Goal: Task Accomplishment & Management: Complete application form

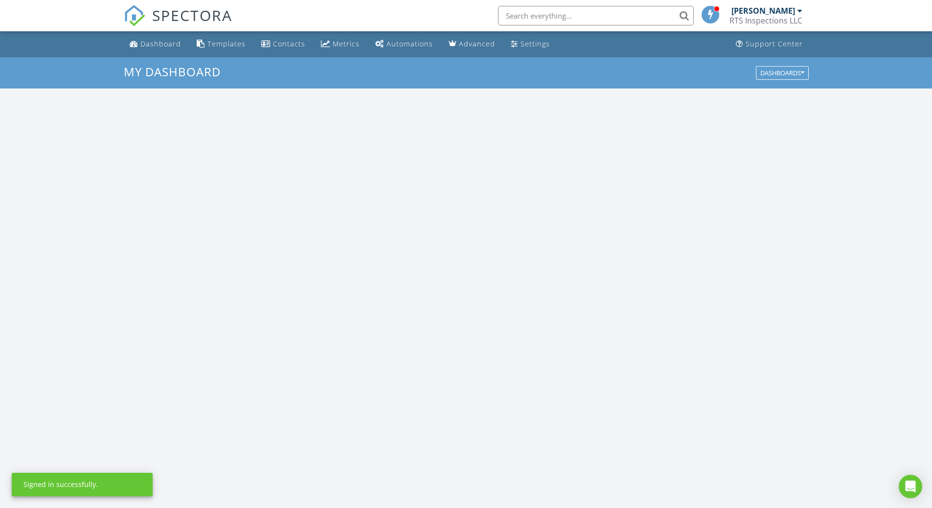
scroll to position [906, 947]
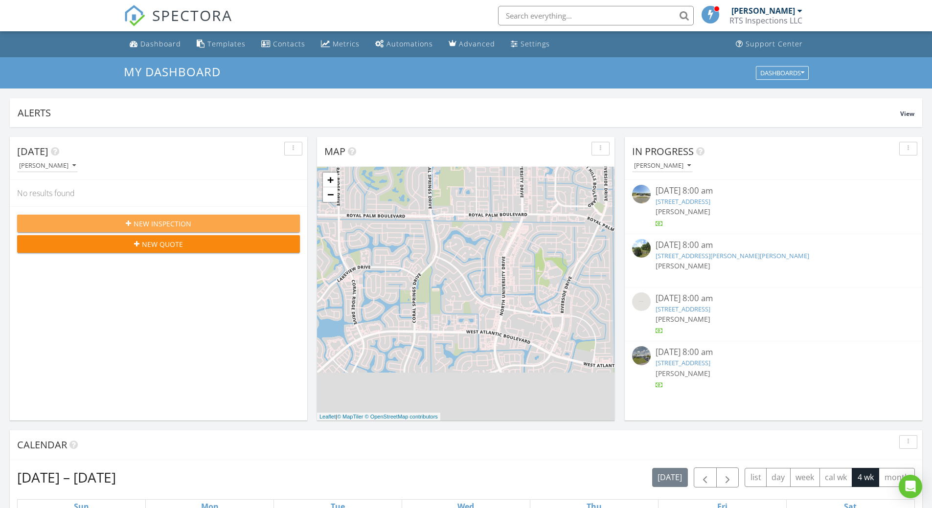
click at [182, 220] on span "New Inspection" at bounding box center [163, 224] width 58 height 10
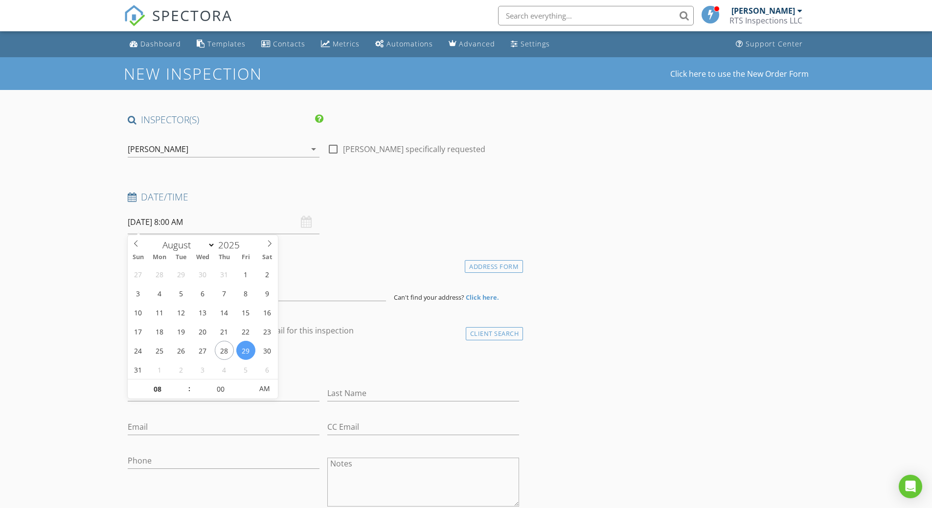
click at [187, 220] on input "08/29/2025 8:00 AM" at bounding box center [224, 222] width 192 height 24
type input "09"
type input "08/29/2025 9:00 AM"
click at [185, 383] on span at bounding box center [184, 385] width 7 height 10
type input "10"
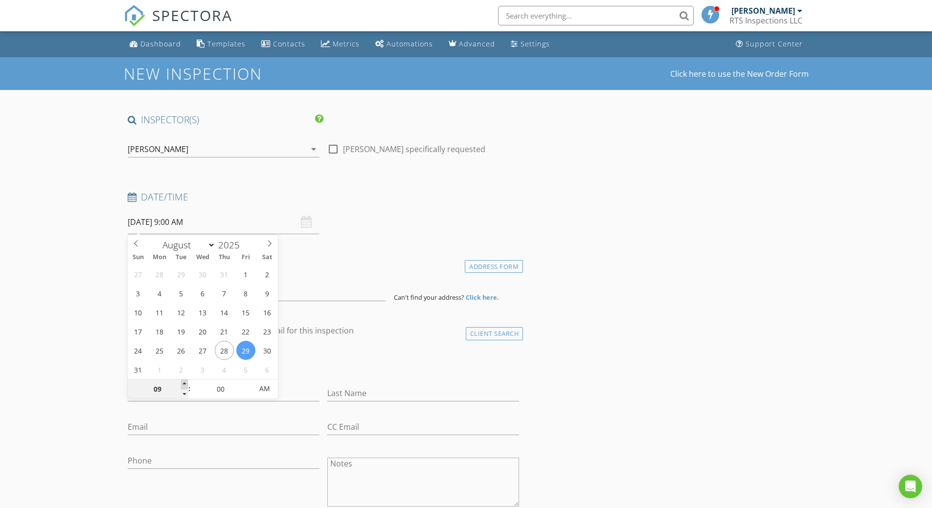
type input "08/29/2025 10:00 AM"
click at [185, 383] on span at bounding box center [184, 385] width 7 height 10
click at [445, 268] on h4 "Location" at bounding box center [324, 264] width 392 height 13
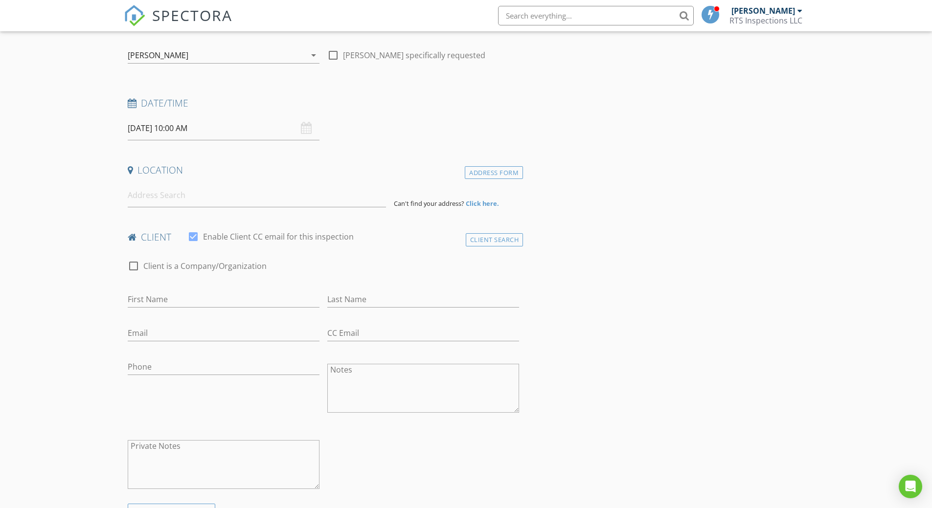
scroll to position [98, 0]
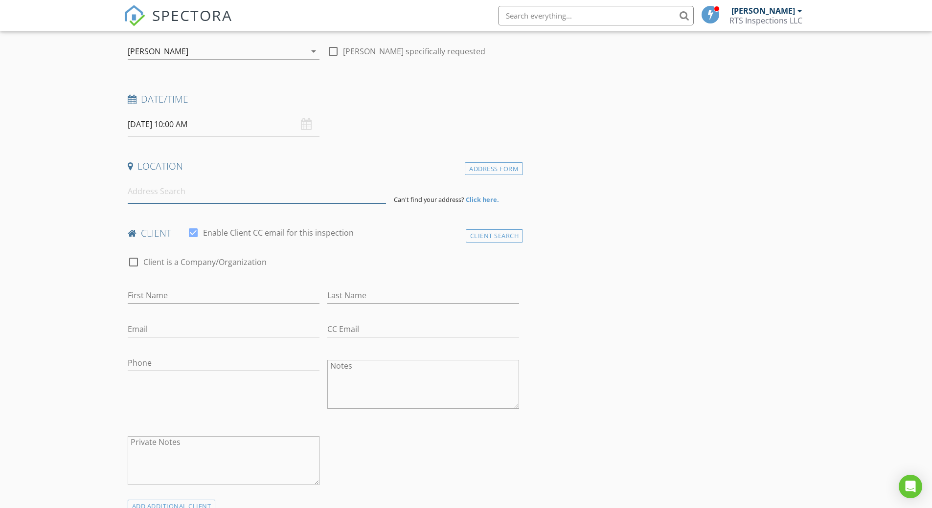
click at [152, 184] on input at bounding box center [257, 192] width 258 height 24
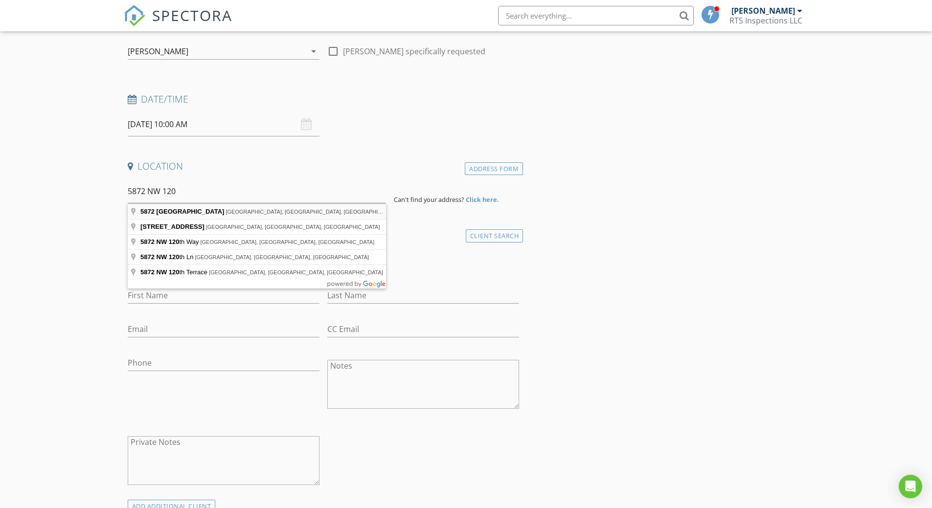
type input "5872 Northwest 120th Avenue, Coral Springs, FL, USA"
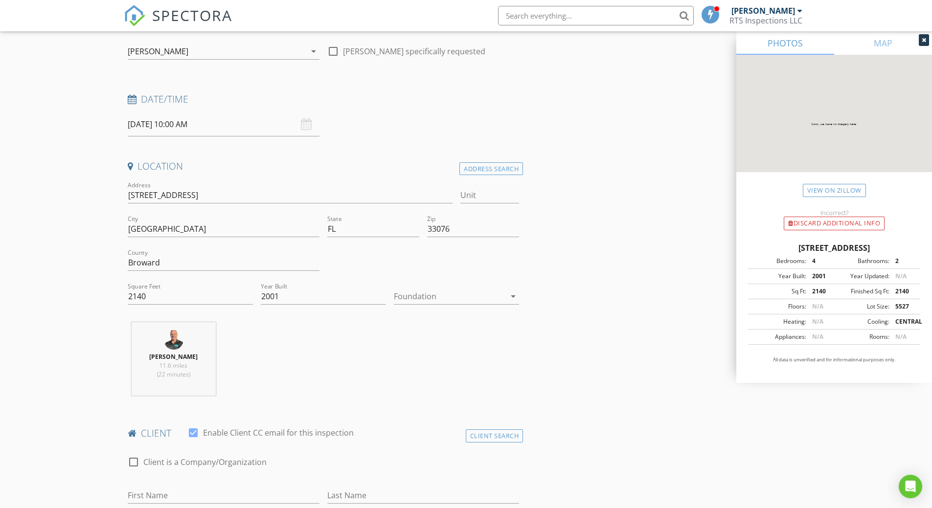
click at [924, 40] on icon at bounding box center [924, 40] width 4 height 6
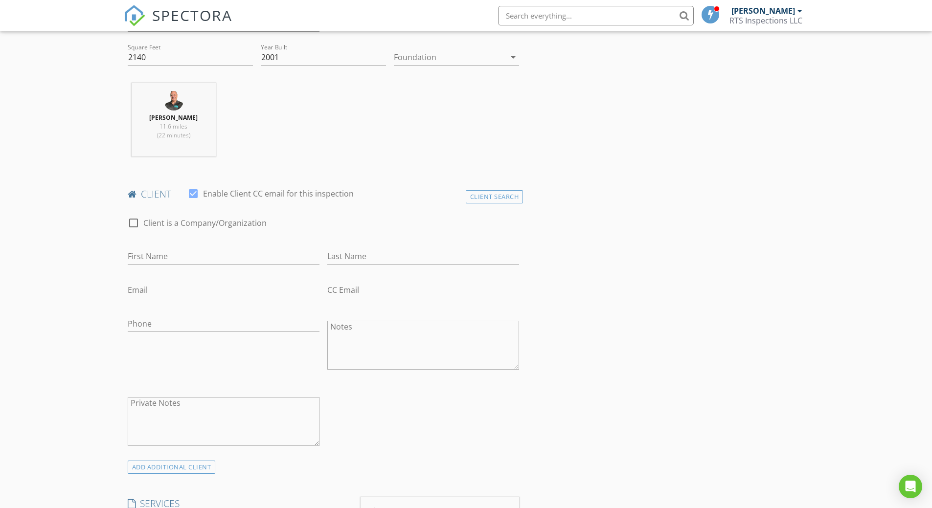
scroll to position [343, 0]
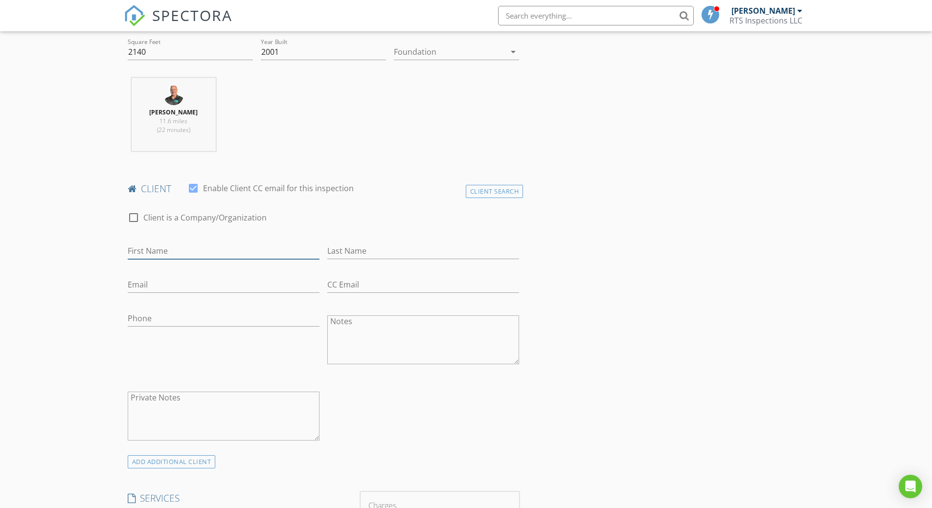
click at [151, 247] on input "First Name" at bounding box center [224, 251] width 192 height 16
type input "[PERSON_NAME]"
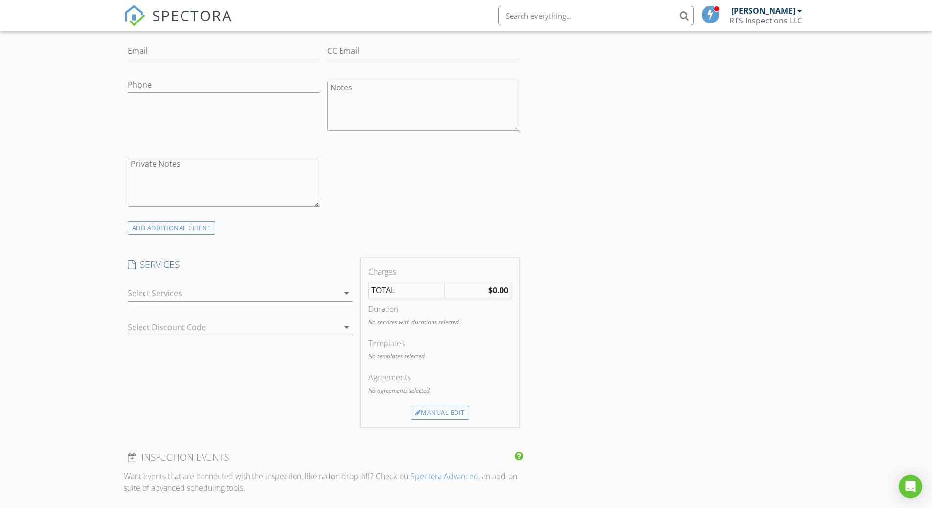
scroll to position [587, 0]
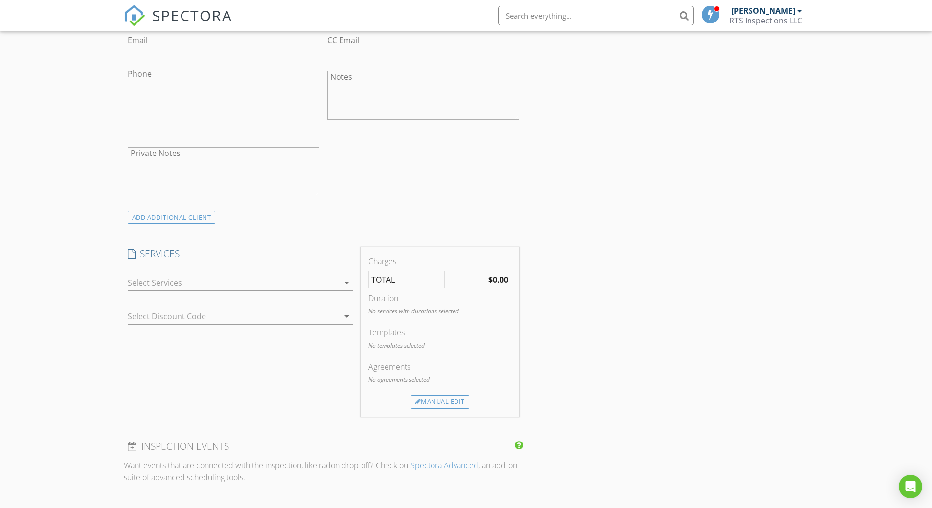
type input "Steigman"
click at [347, 280] on icon "arrow_drop_down" at bounding box center [347, 283] width 12 height 12
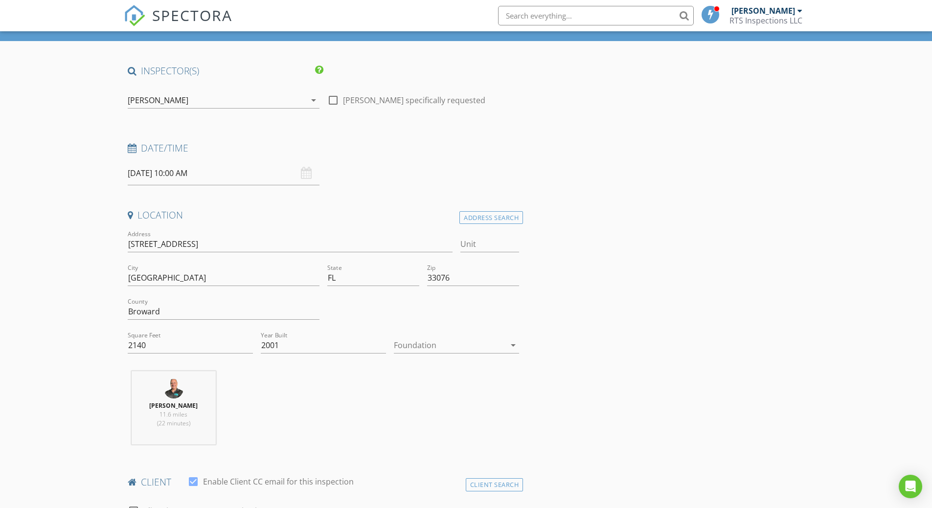
scroll to position [0, 0]
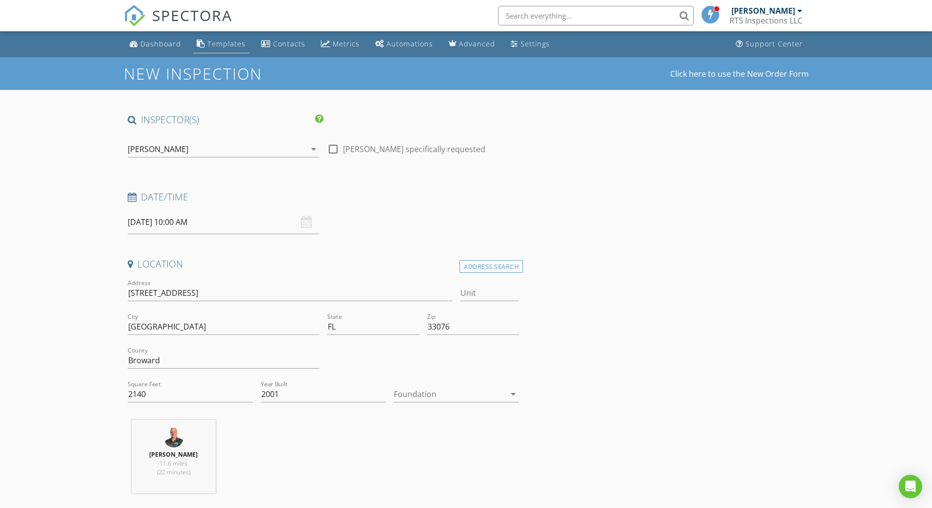
click at [217, 42] on div "Templates" at bounding box center [226, 43] width 38 height 9
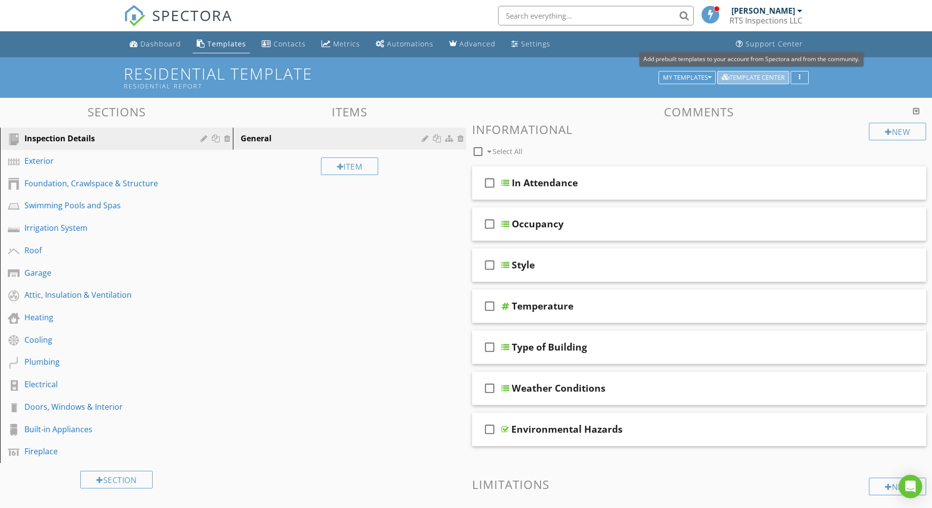
click at [749, 78] on div "Template Center" at bounding box center [753, 77] width 63 height 7
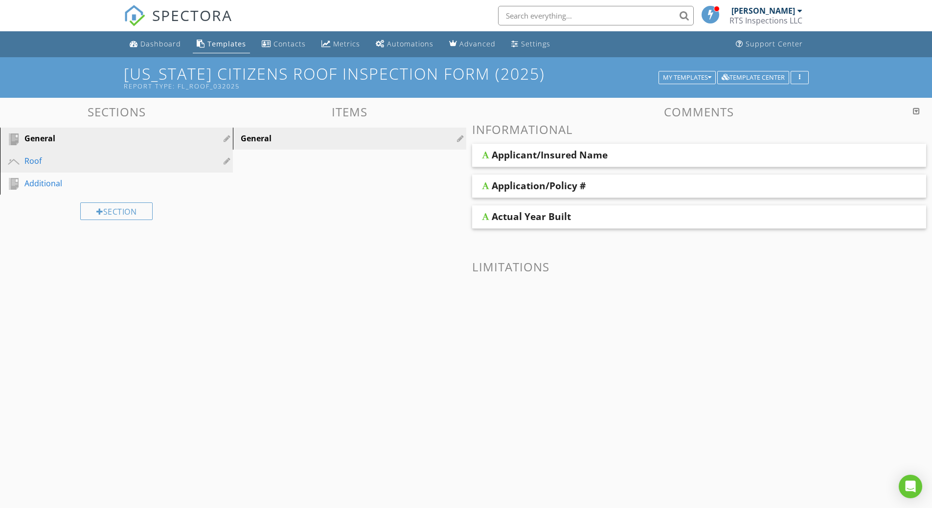
click at [32, 161] on div "Roof" at bounding box center [105, 161] width 162 height 12
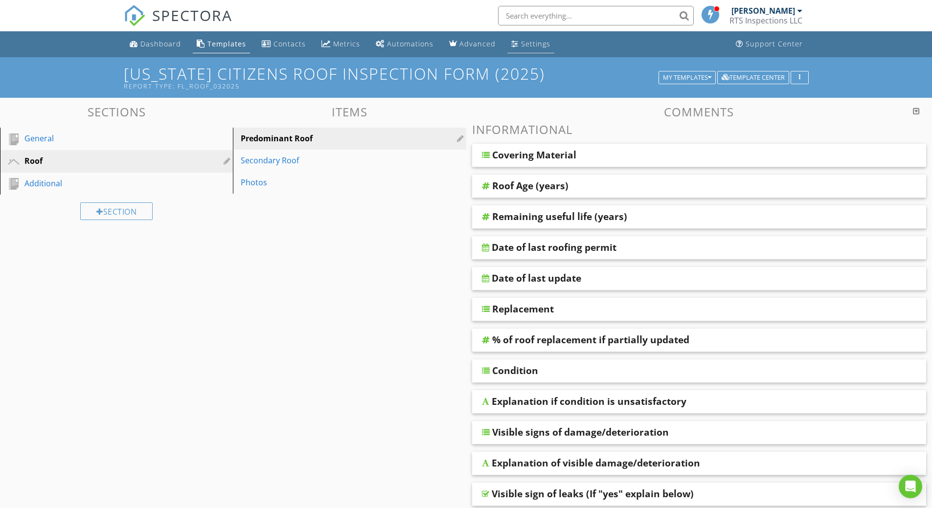
click at [528, 46] on div "Settings" at bounding box center [535, 43] width 29 height 9
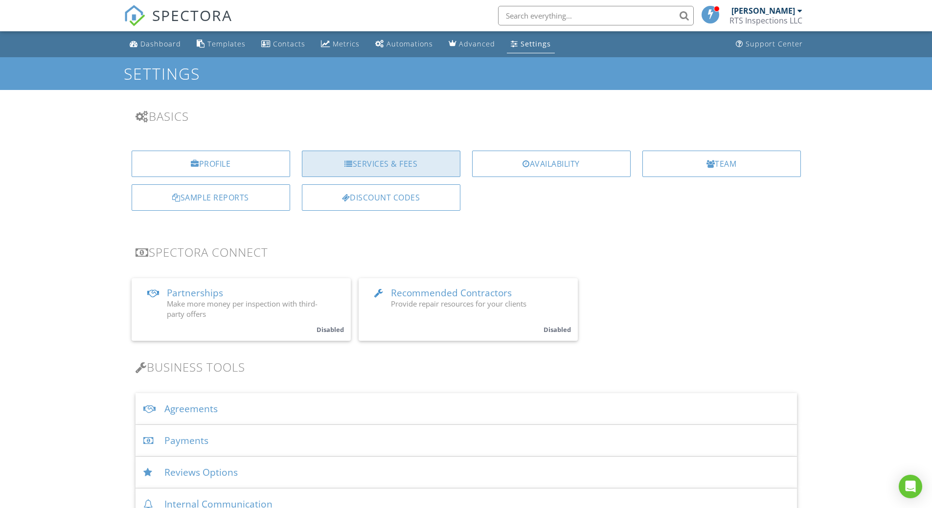
click at [413, 156] on div "Services & Fees" at bounding box center [381, 164] width 159 height 26
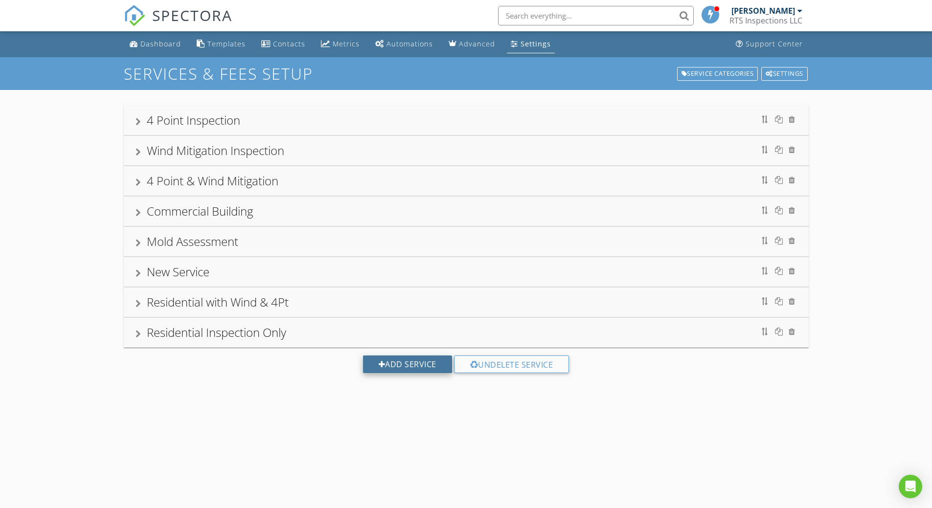
click at [406, 364] on div "Add Service" at bounding box center [407, 365] width 89 height 18
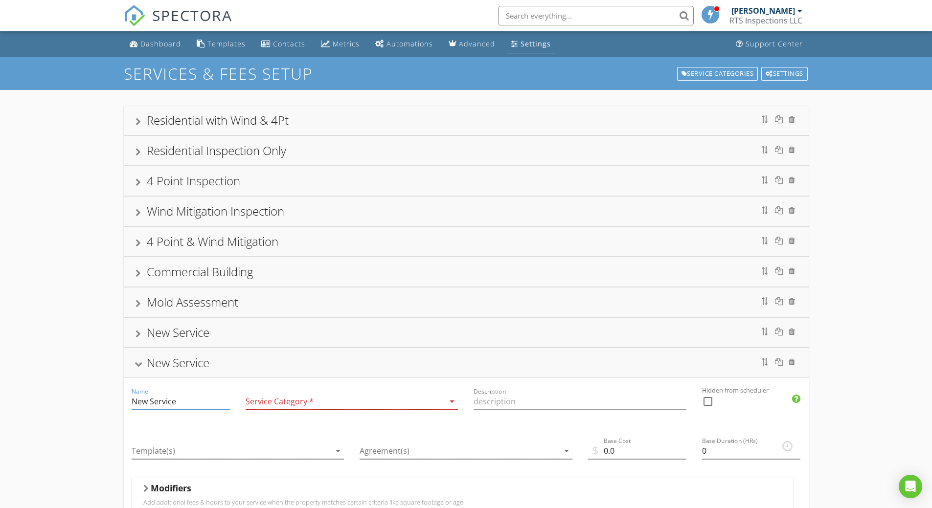
click at [166, 402] on input "New Service" at bounding box center [181, 402] width 98 height 16
drag, startPoint x: 185, startPoint y: 399, endPoint x: 117, endPoint y: 405, distance: 68.8
click at [117, 405] on div "Residential with Wind & 4Pt Residential Inspection Only 4 Point Inspection Wind…" at bounding box center [466, 443] width 932 height 707
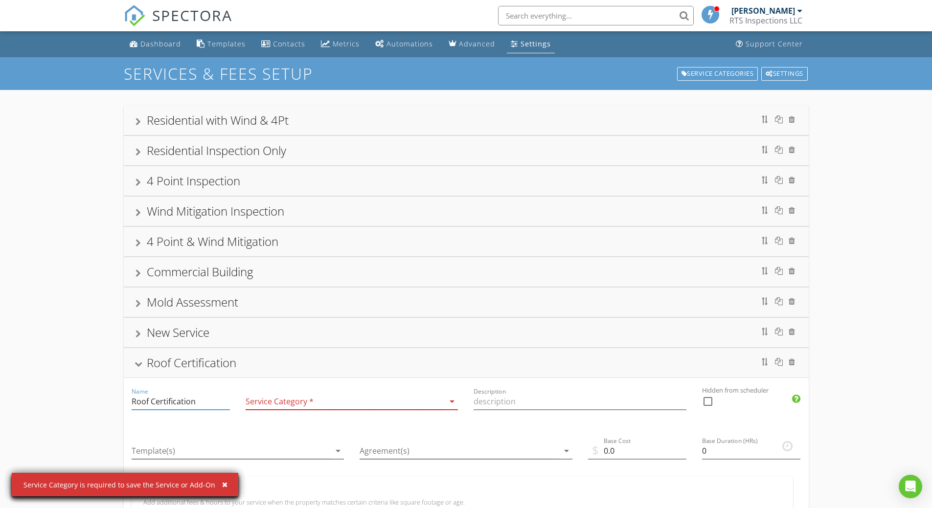
type input "Roof Certification"
click at [451, 401] on icon "arrow_drop_down" at bounding box center [452, 402] width 12 height 12
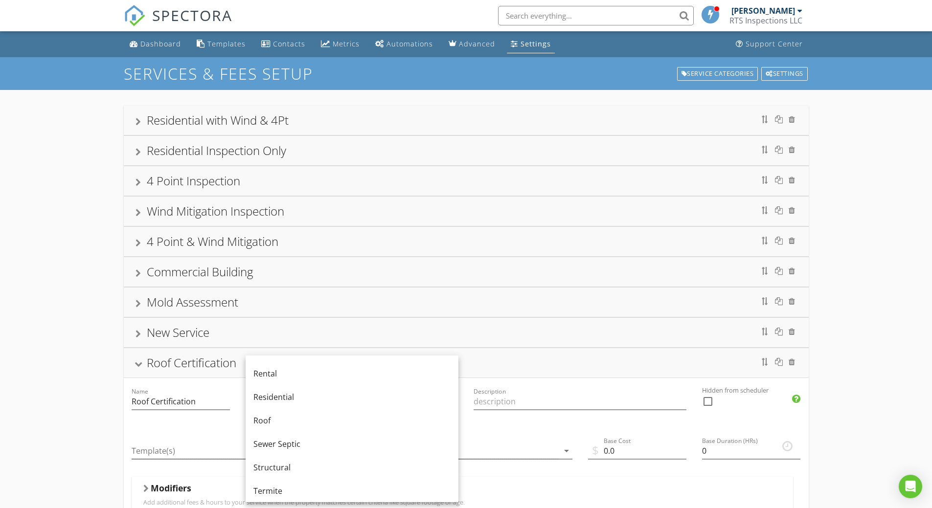
scroll to position [462, 0]
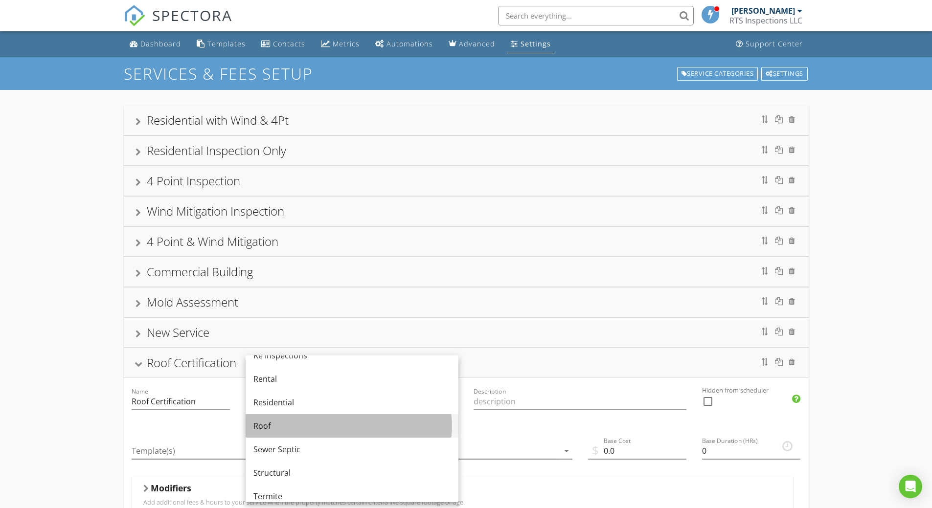
click at [279, 422] on div "Roof" at bounding box center [351, 426] width 197 height 12
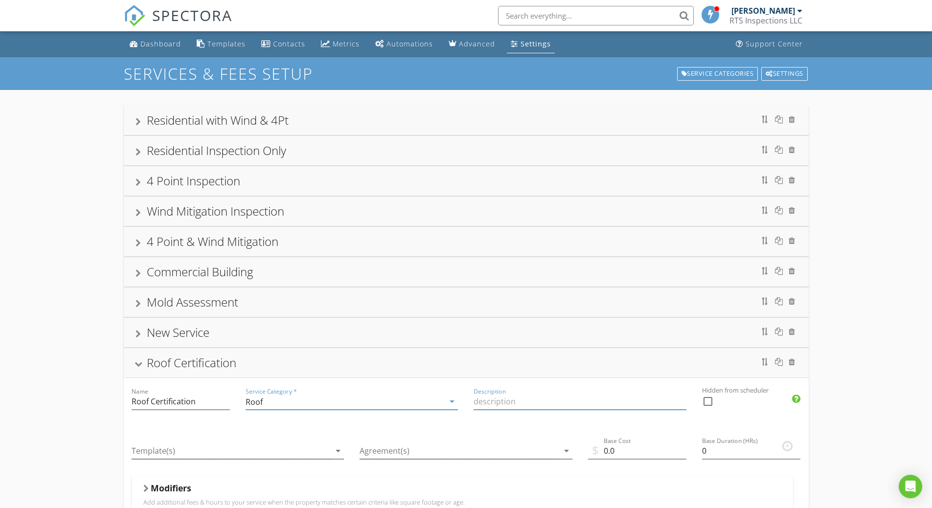
click at [510, 402] on input "Description" at bounding box center [580, 402] width 213 height 16
type input "Roof Inspection"
click at [341, 450] on icon "arrow_drop_down" at bounding box center [338, 451] width 12 height 12
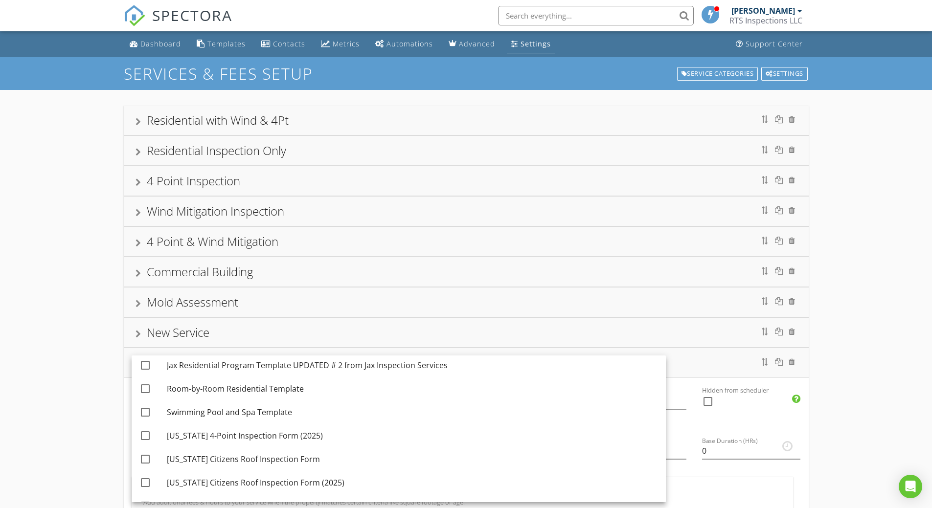
scroll to position [101, 0]
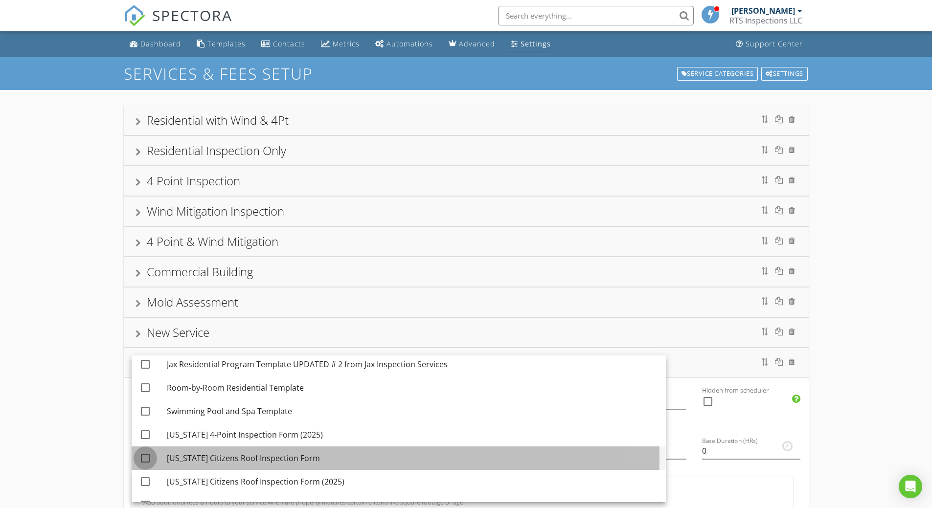
click at [147, 459] on div at bounding box center [145, 458] width 17 height 17
checkbox input "true"
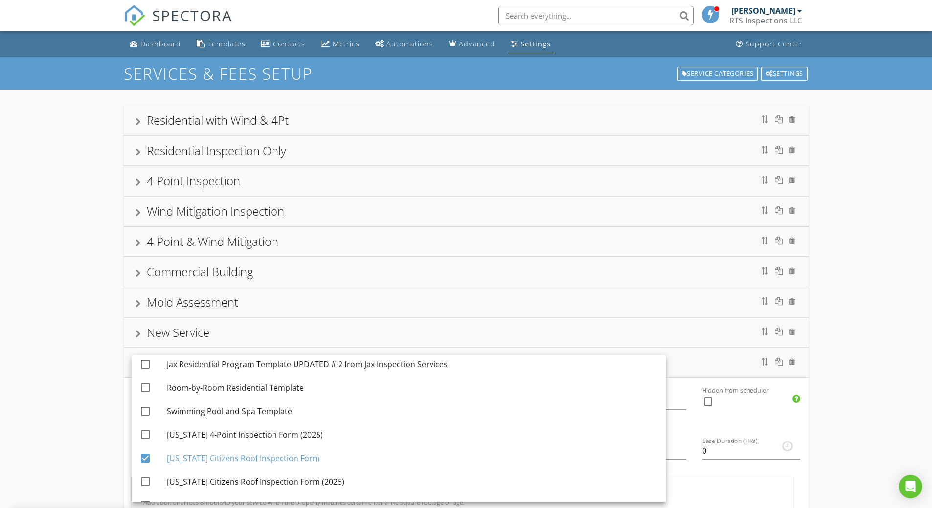
scroll to position [166, 0]
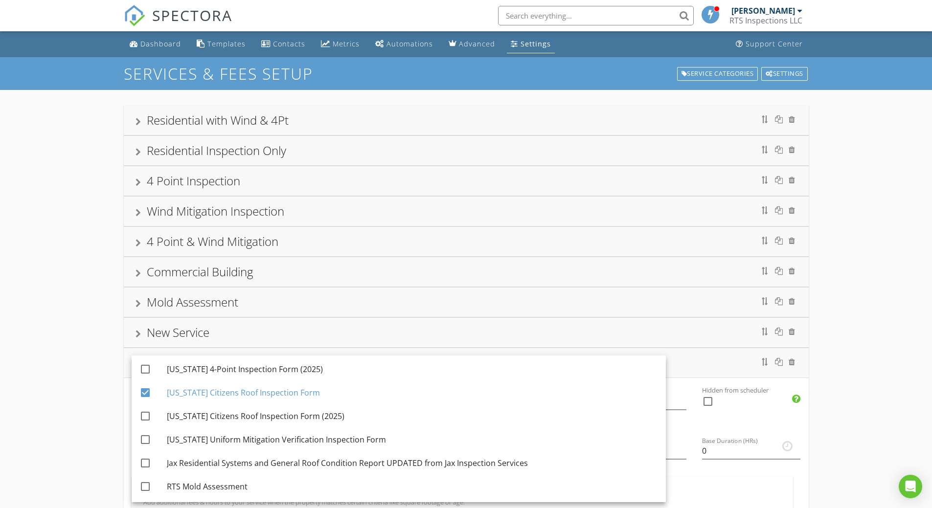
click at [734, 488] on div "Modifiers" at bounding box center [462, 490] width 638 height 15
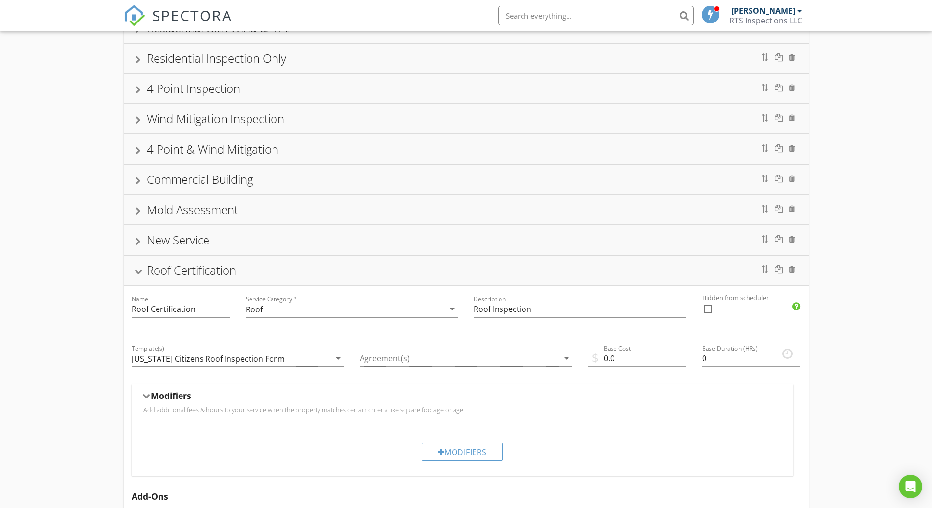
scroll to position [98, 0]
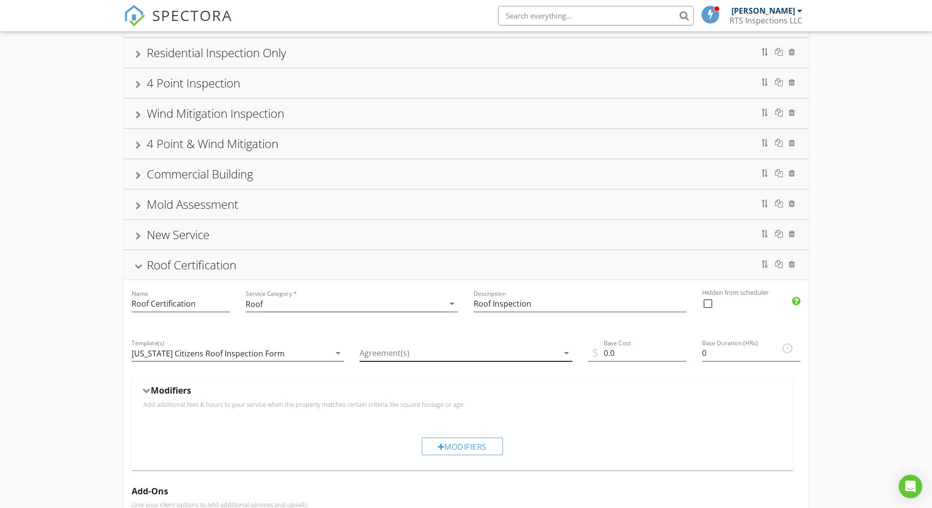
click at [566, 353] on icon "arrow_drop_down" at bounding box center [567, 353] width 12 height 12
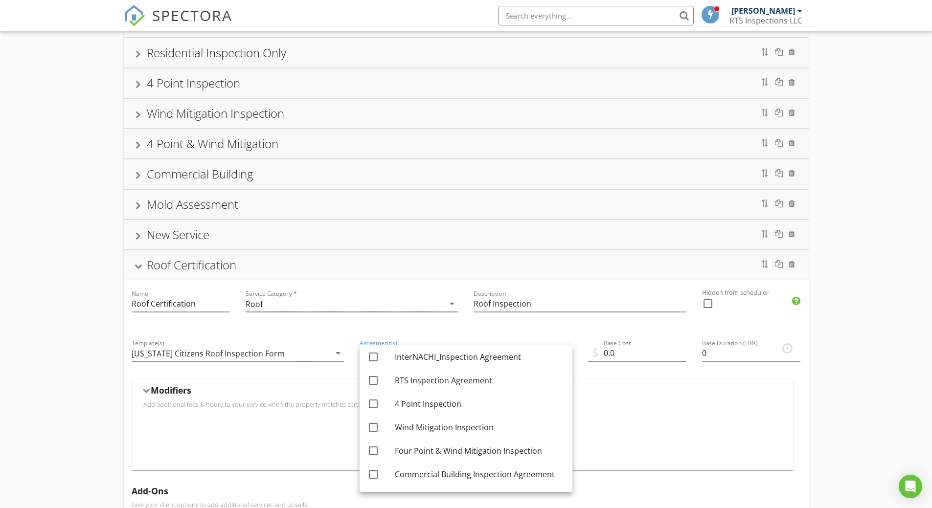
scroll to position [0, 0]
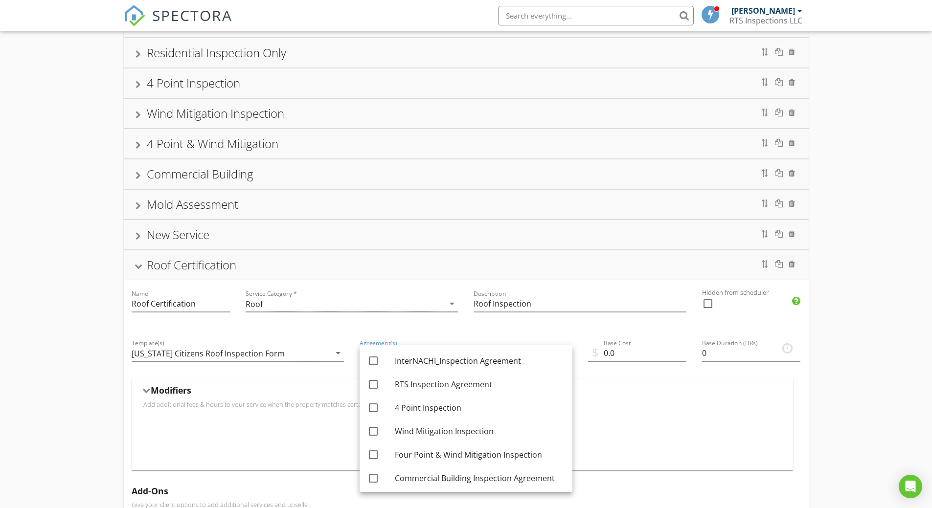
click at [898, 339] on div "Residential with Wind & 4Pt Residential Inspection Only 4 Point Inspection Wind…" at bounding box center [466, 369] width 932 height 755
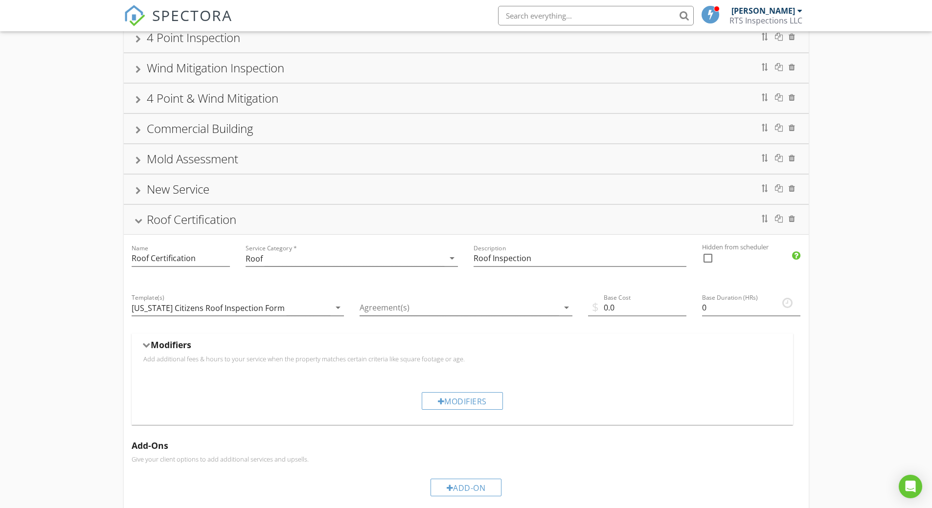
scroll to position [196, 0]
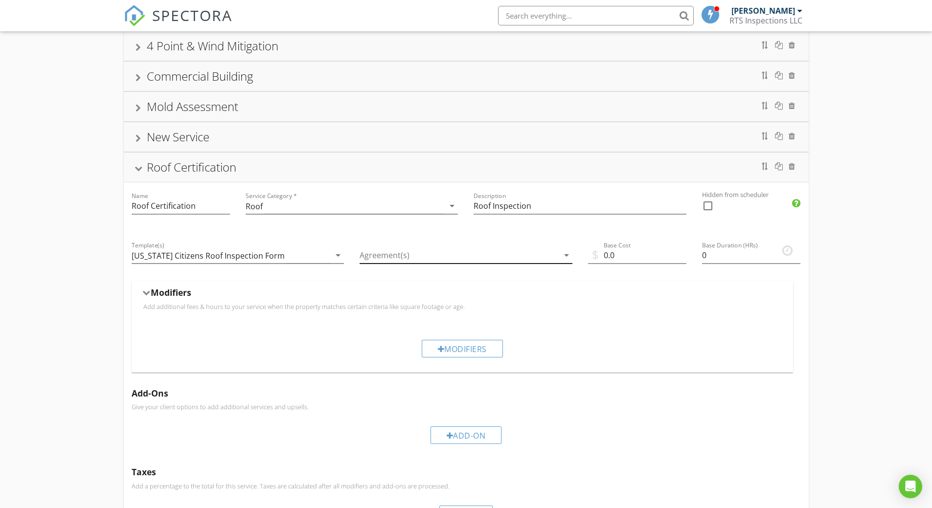
click at [561, 253] on icon "arrow_drop_down" at bounding box center [567, 256] width 12 height 12
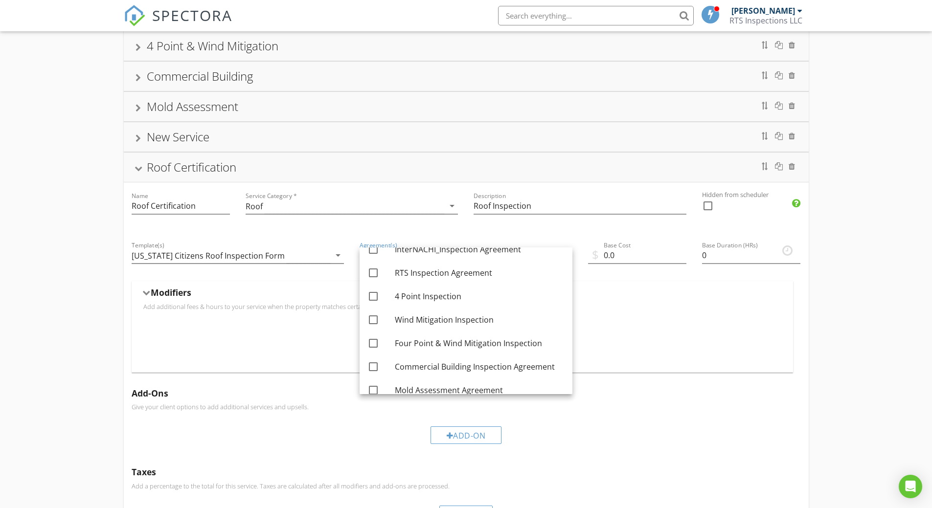
scroll to position [0, 0]
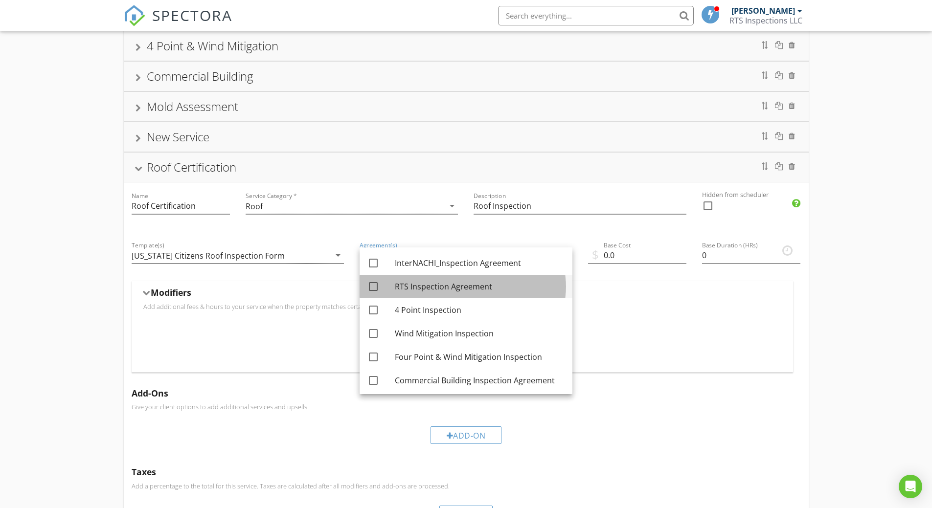
click at [511, 288] on div "RTS Inspection Agreement" at bounding box center [480, 287] width 170 height 12
checkbox input "true"
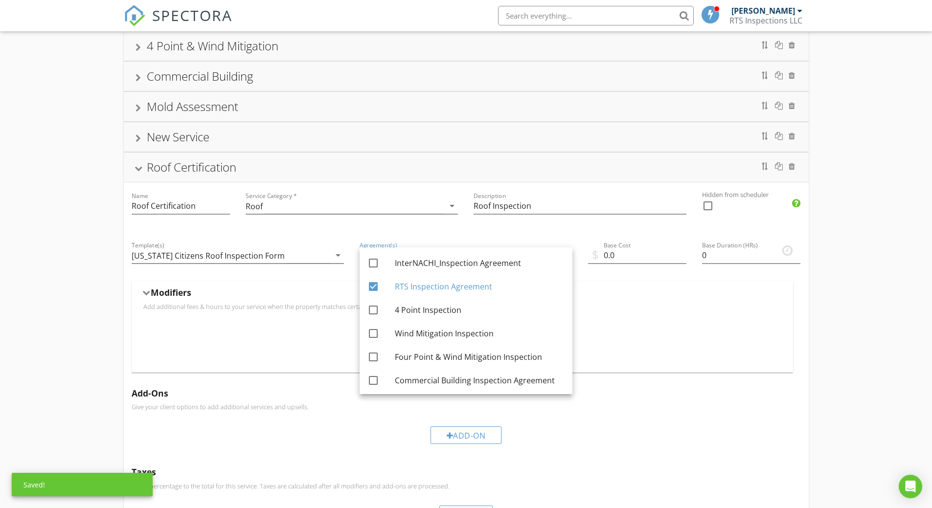
click at [615, 309] on p "Add additional fees & hours to your service when the property matches certain c…" at bounding box center [462, 307] width 638 height 8
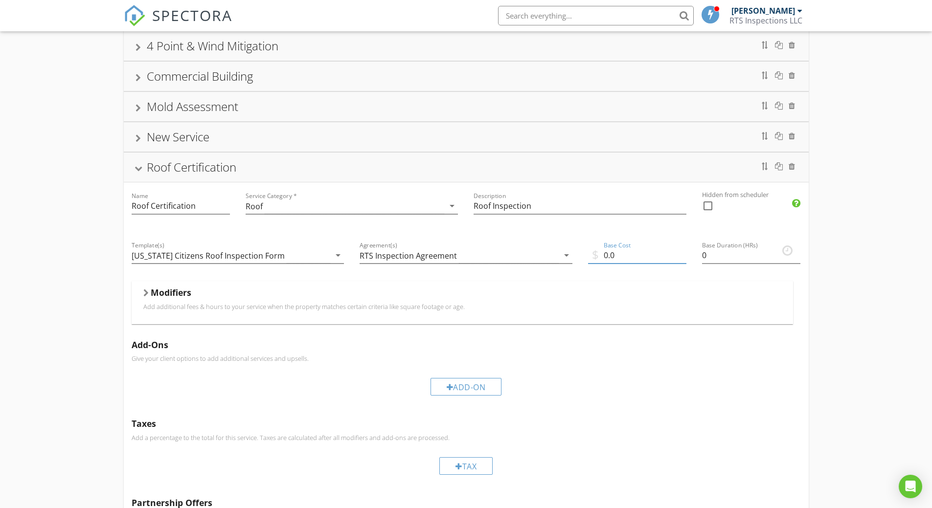
click at [613, 252] on input "0.0" at bounding box center [637, 256] width 98 height 16
type input "0"
type input "150.00"
click at [705, 256] on input "0" at bounding box center [751, 256] width 98 height 16
click at [798, 253] on input "0.25" at bounding box center [751, 256] width 98 height 16
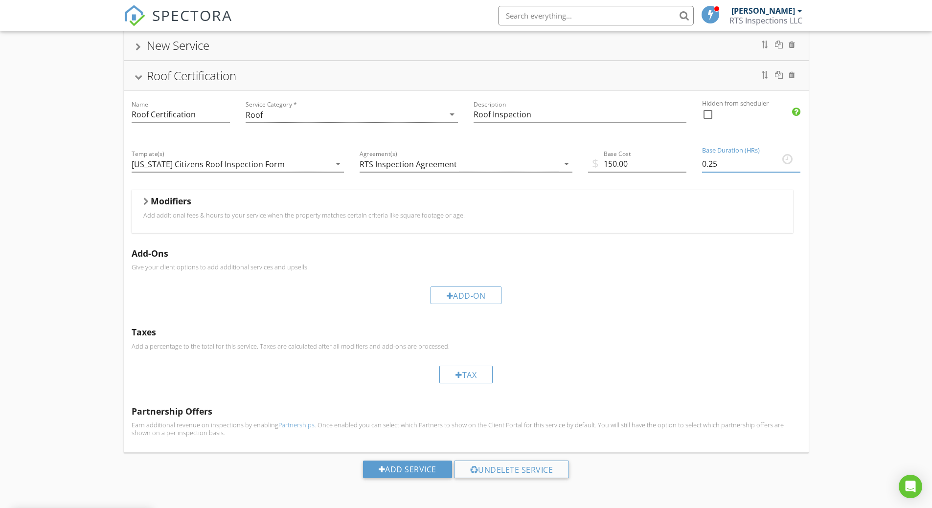
scroll to position [288, 0]
type input "0.5"
click at [799, 161] on input "0.5" at bounding box center [751, 163] width 98 height 16
click at [415, 465] on div "Add Service" at bounding box center [407, 469] width 89 height 18
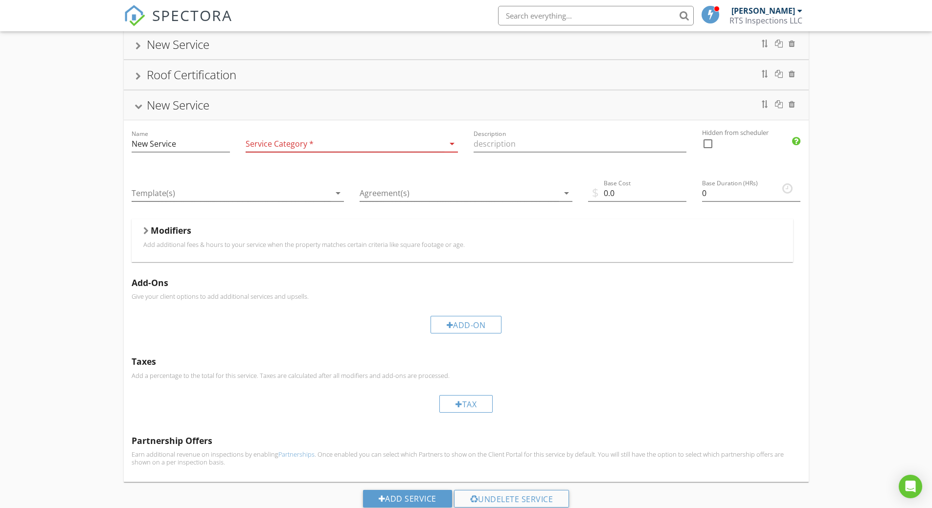
click at [455, 145] on icon "arrow_drop_down" at bounding box center [452, 144] width 12 height 12
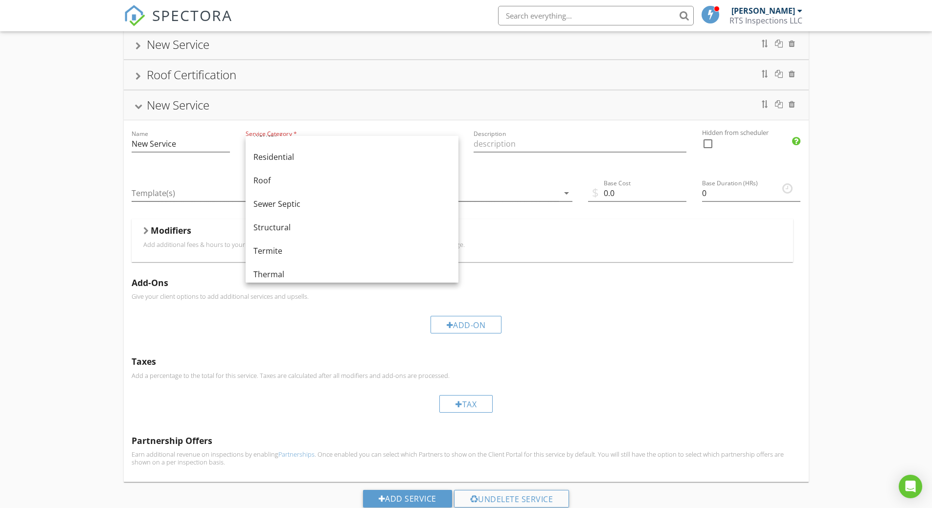
scroll to position [482, 0]
click at [285, 186] on div "Roof" at bounding box center [351, 186] width 197 height 12
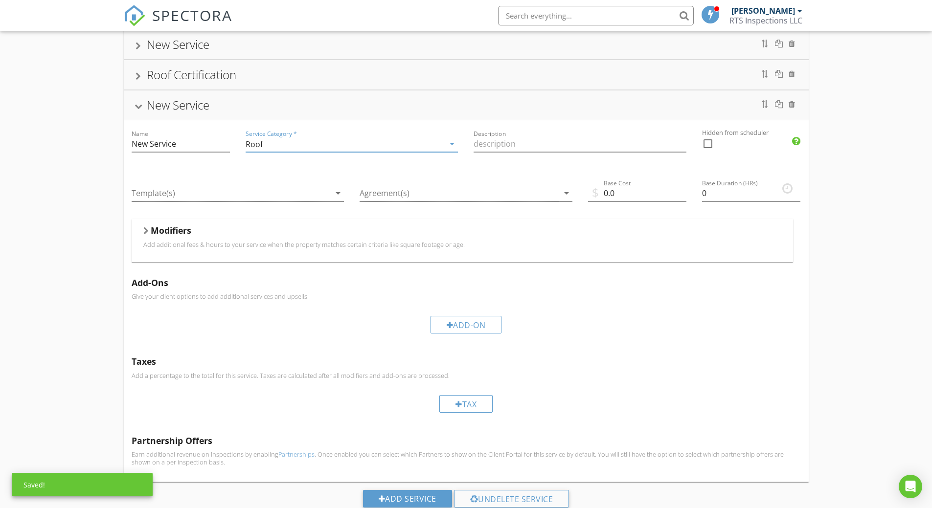
click at [606, 331] on div "Add-On" at bounding box center [466, 324] width 669 height 33
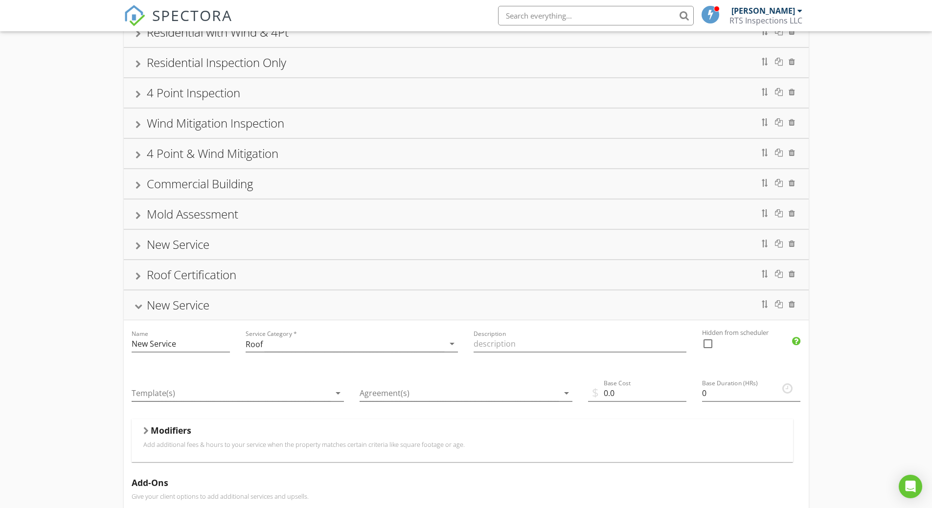
scroll to position [98, 0]
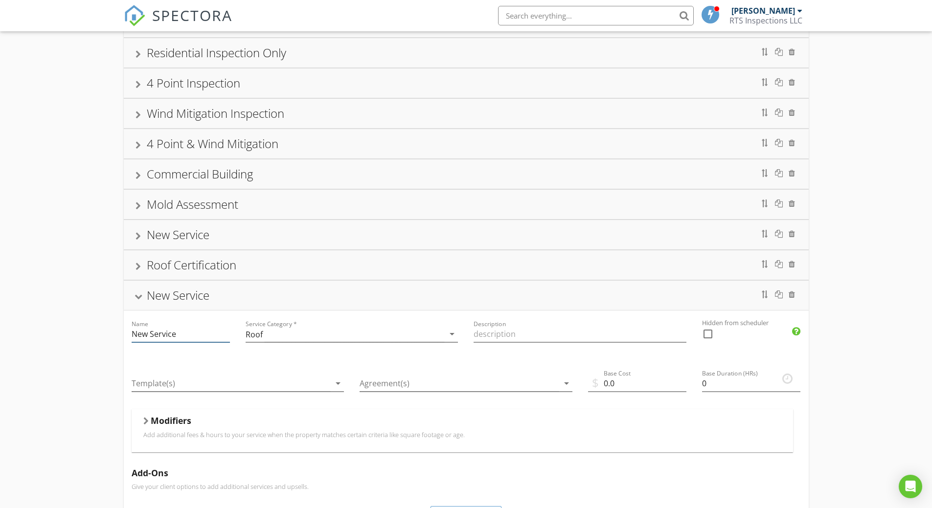
click at [188, 333] on input "New Service" at bounding box center [181, 334] width 98 height 16
drag, startPoint x: 188, startPoint y: 333, endPoint x: 102, endPoint y: 335, distance: 86.1
click at [102, 335] on div "Residential with Wind & 4Pt Residential Inspection Only 4 Point Inspection Wind…" at bounding box center [466, 360] width 932 height 737
type input "Roof Certification"
click at [501, 340] on input "Description" at bounding box center [580, 334] width 213 height 16
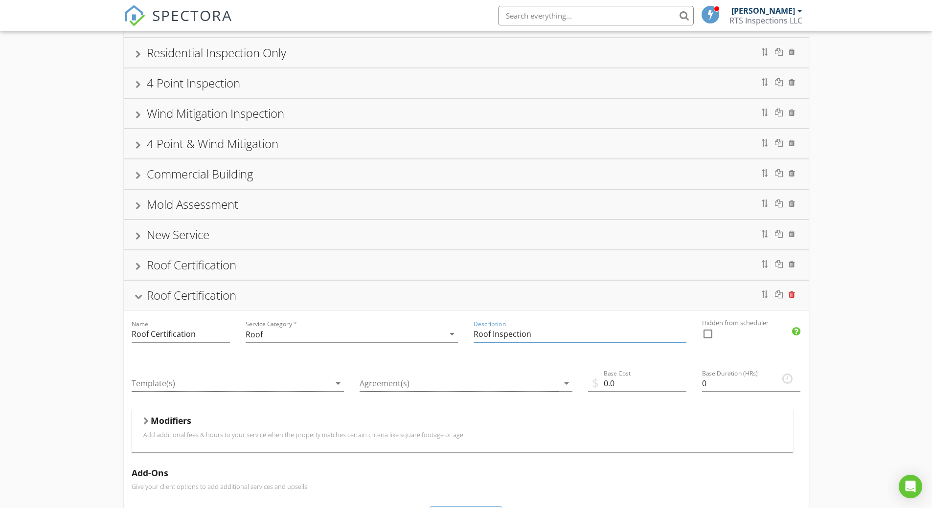
type input "Roof Inspection"
click at [790, 294] on div at bounding box center [792, 295] width 6 height 8
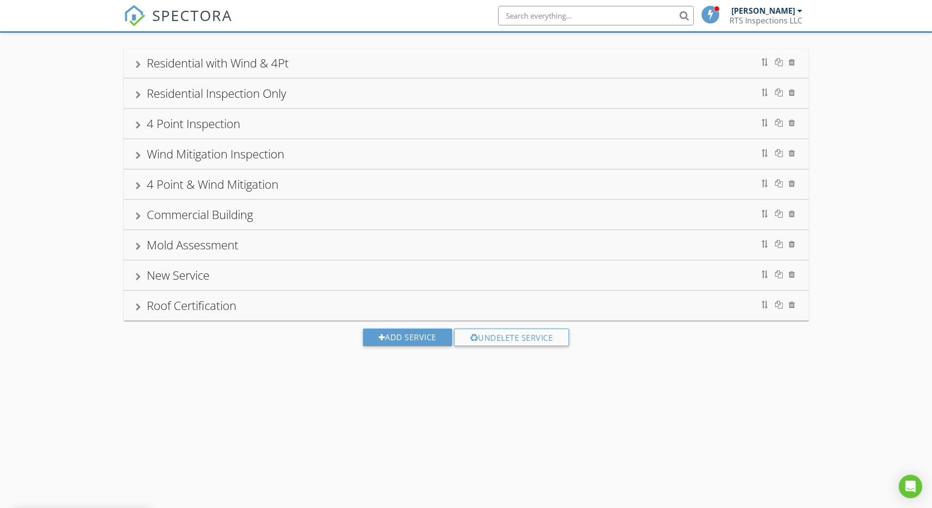
click at [133, 307] on div "Roof Certification" at bounding box center [466, 305] width 685 height 29
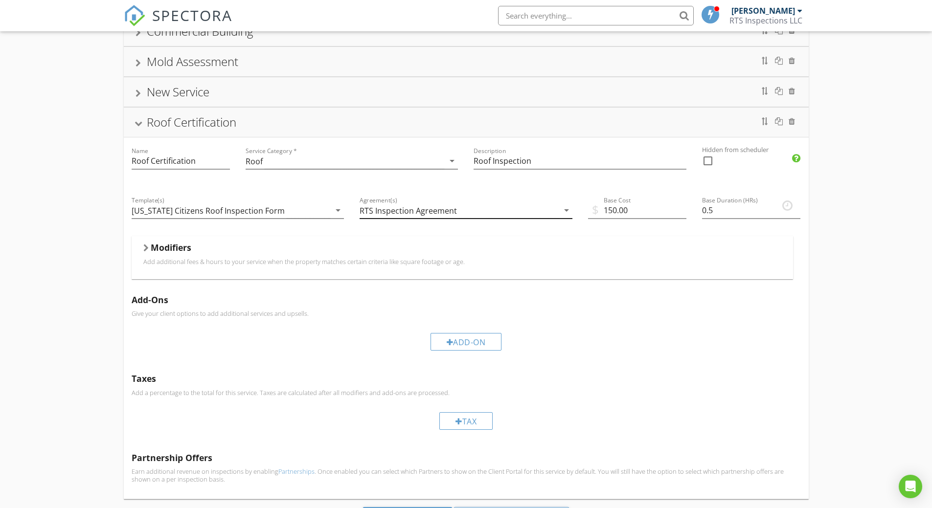
scroll to position [288, 0]
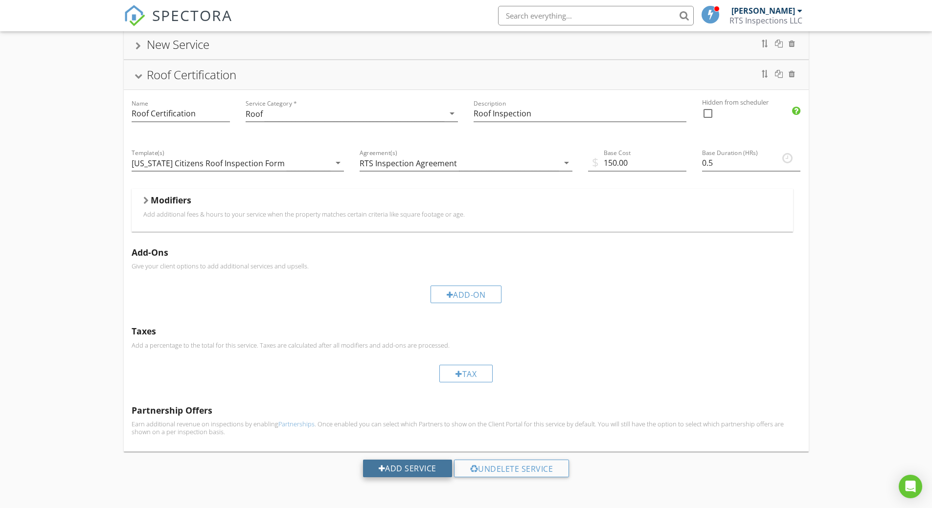
click at [407, 467] on div "Add Service" at bounding box center [407, 469] width 89 height 18
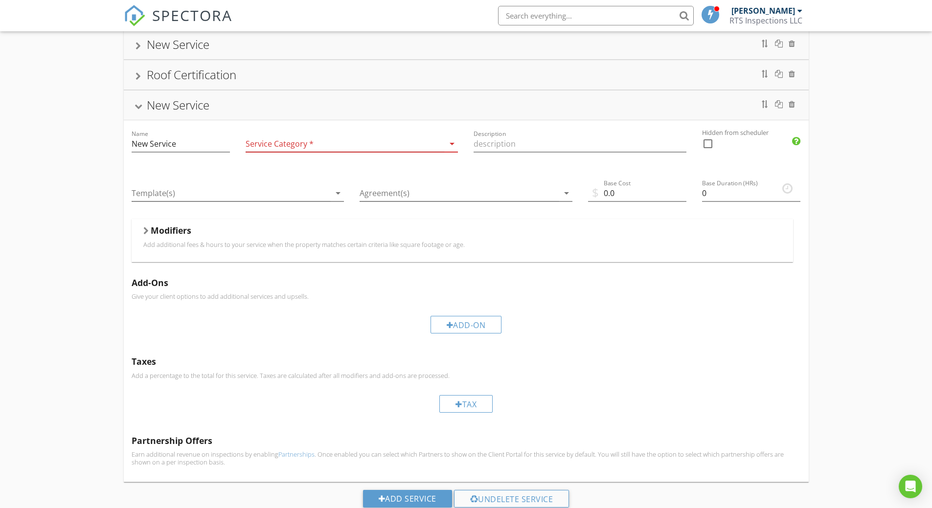
drag, startPoint x: 901, startPoint y: 153, endPoint x: 896, endPoint y: 152, distance: 5.0
click at [899, 152] on div "Residential with Wind & 4Pt Residential Inspection Only 4 Point Inspection Wind…" at bounding box center [466, 170] width 932 height 737
click at [188, 72] on div "Roof Certification" at bounding box center [192, 75] width 90 height 16
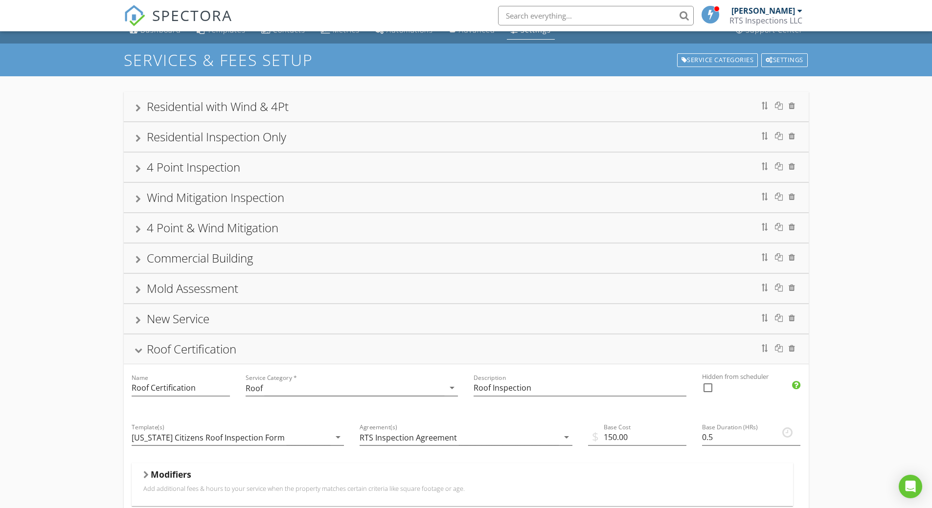
scroll to position [0, 0]
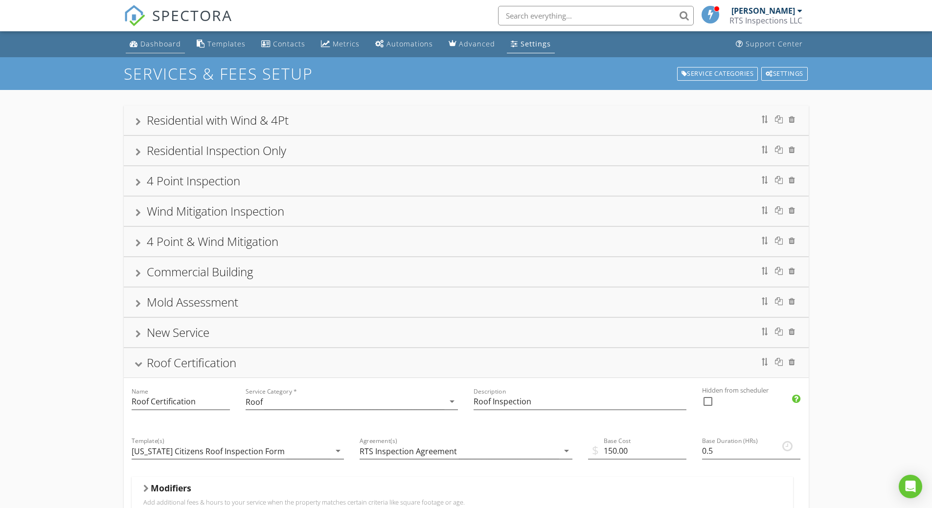
click at [164, 47] on div "Dashboard" at bounding box center [160, 43] width 41 height 9
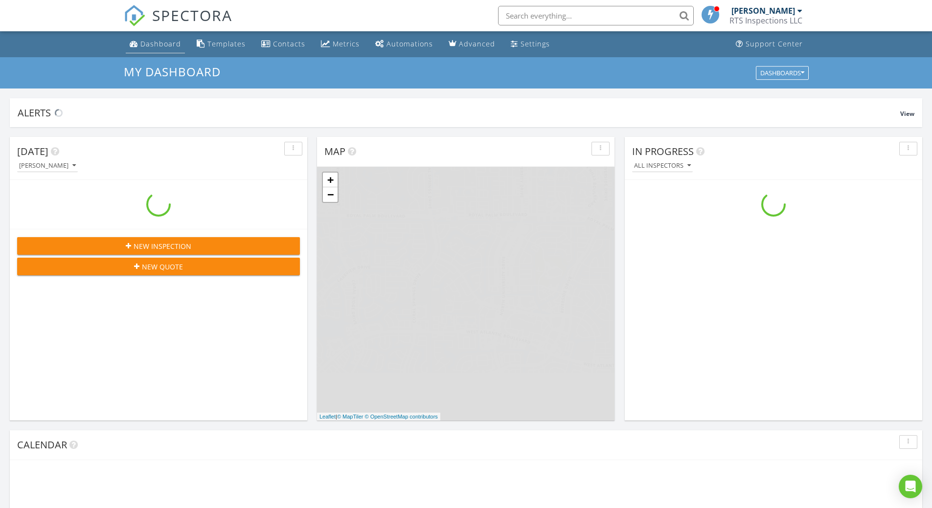
scroll to position [906, 947]
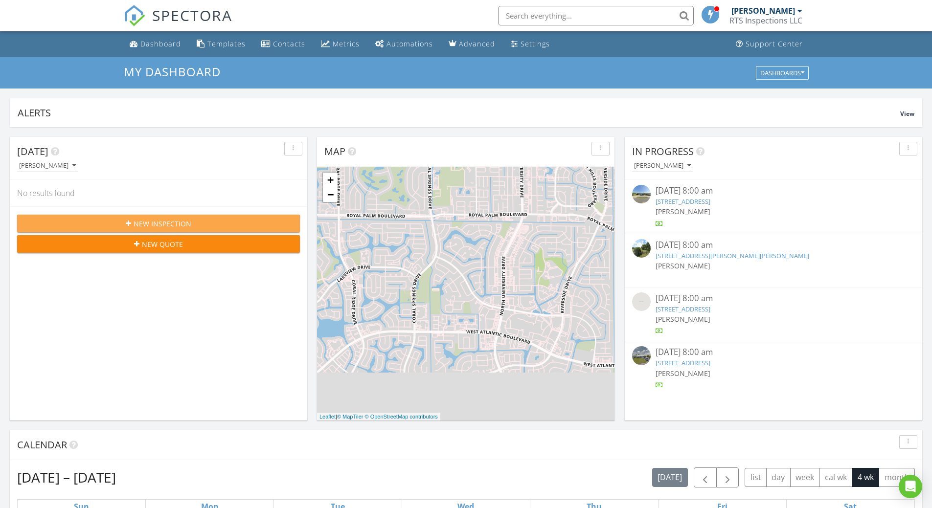
click at [181, 222] on span "New Inspection" at bounding box center [163, 224] width 58 height 10
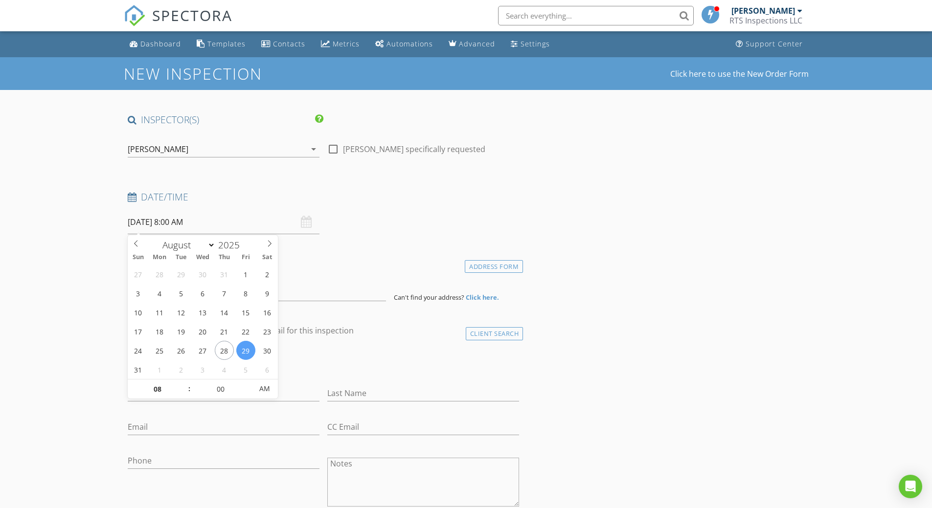
click at [207, 221] on input "08/29/2025 8:00 AM" at bounding box center [224, 222] width 192 height 24
type input "09"
type input "08/29/2025 9:00 AM"
click at [185, 384] on span at bounding box center [184, 385] width 7 height 10
type input "10"
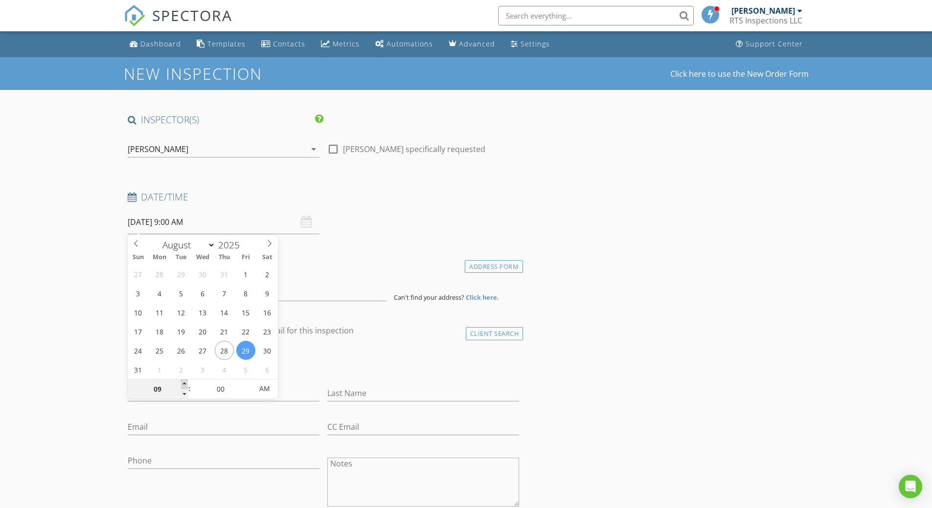
type input "08/29/2025 10:00 AM"
click at [185, 384] on span at bounding box center [184, 385] width 7 height 10
click at [360, 266] on h4 "Location" at bounding box center [324, 264] width 392 height 13
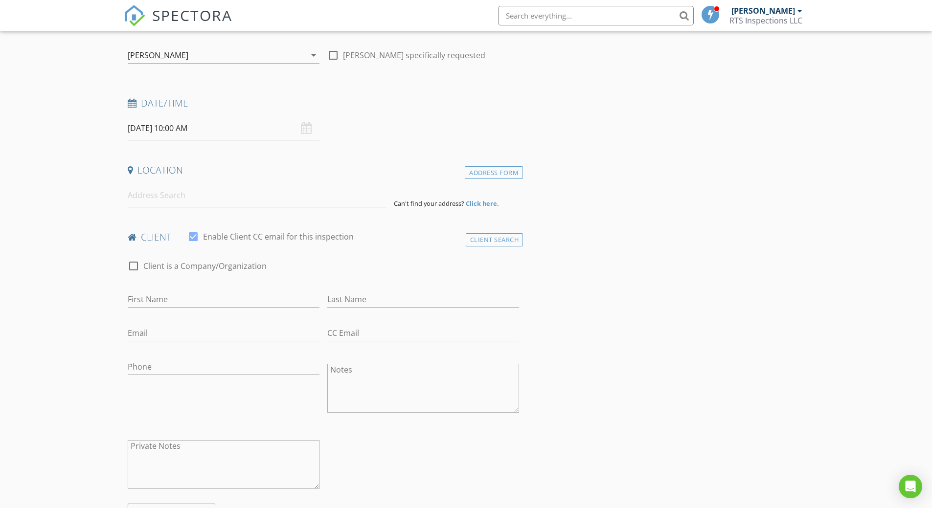
scroll to position [98, 0]
click at [133, 290] on div "First Name" at bounding box center [224, 298] width 192 height 32
click at [134, 290] on input "First Name" at bounding box center [224, 296] width 192 height 16
type input "Allen"
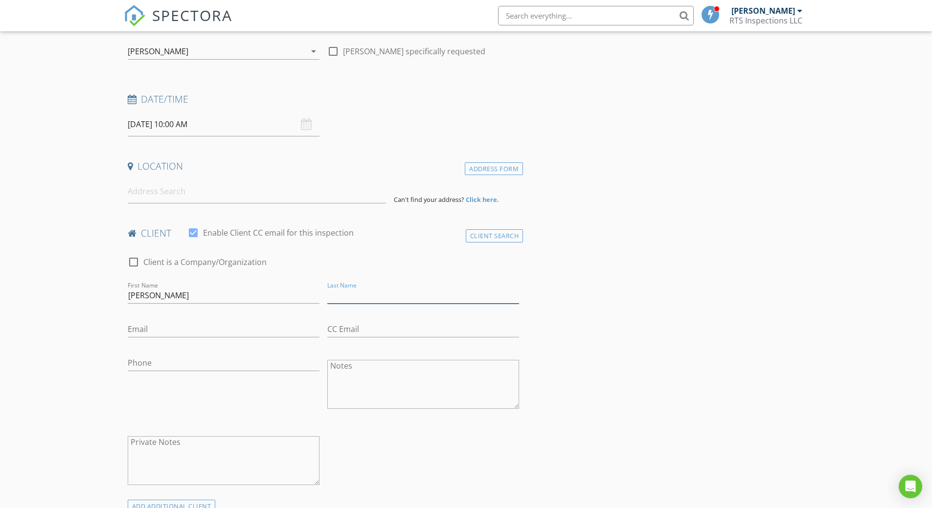
click at [331, 301] on input "Last Name" at bounding box center [423, 296] width 192 height 16
type input "Steigman"
click at [132, 332] on input "Email" at bounding box center [224, 329] width 192 height 16
paste input "Ajsteigman@gmail.com"
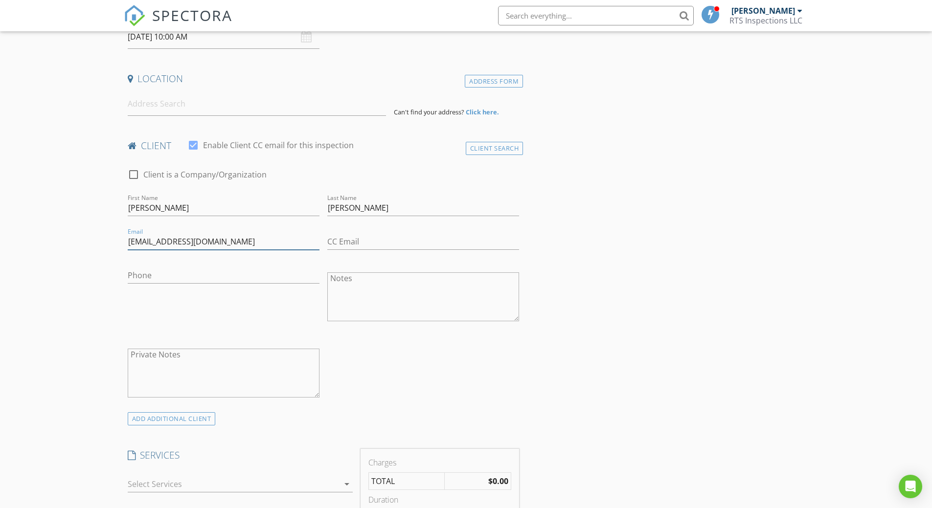
scroll to position [196, 0]
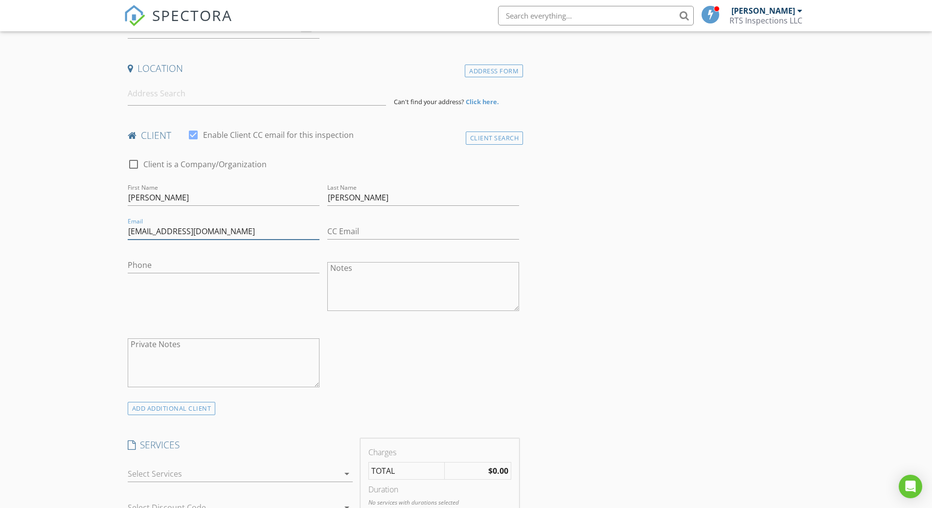
type input "Ajsteigman@gmail.com"
click at [140, 267] on input "Phone" at bounding box center [224, 265] width 192 height 16
paste input "[PHONE_NUMBER]"
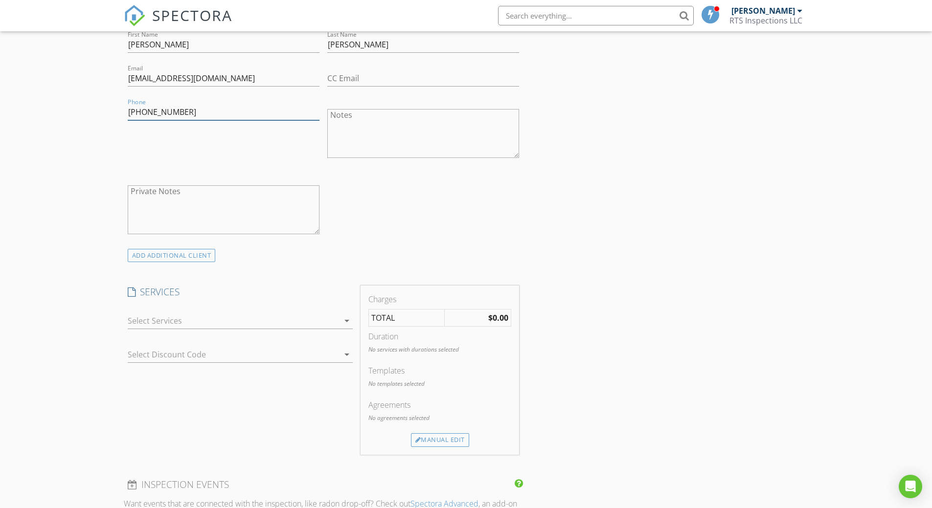
scroll to position [391, 0]
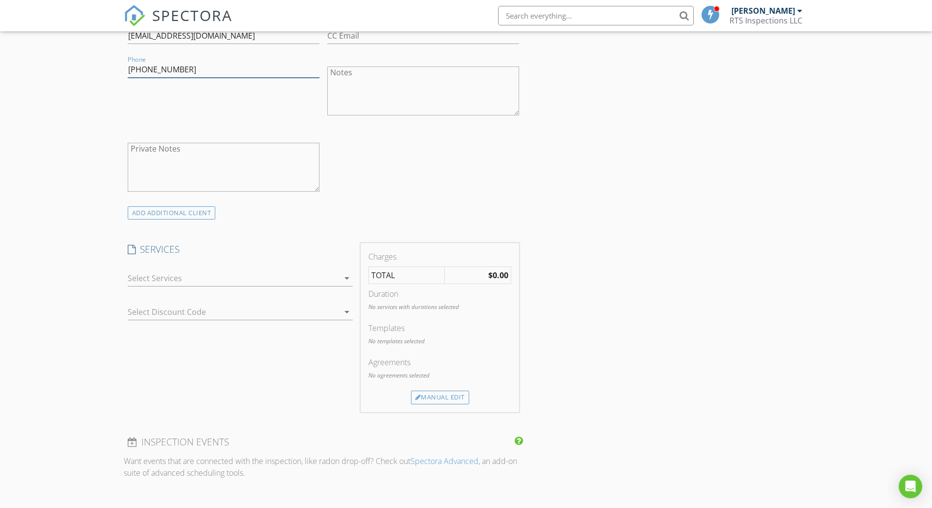
type input "[PHONE_NUMBER]"
click at [347, 277] on icon "arrow_drop_down" at bounding box center [347, 279] width 12 height 12
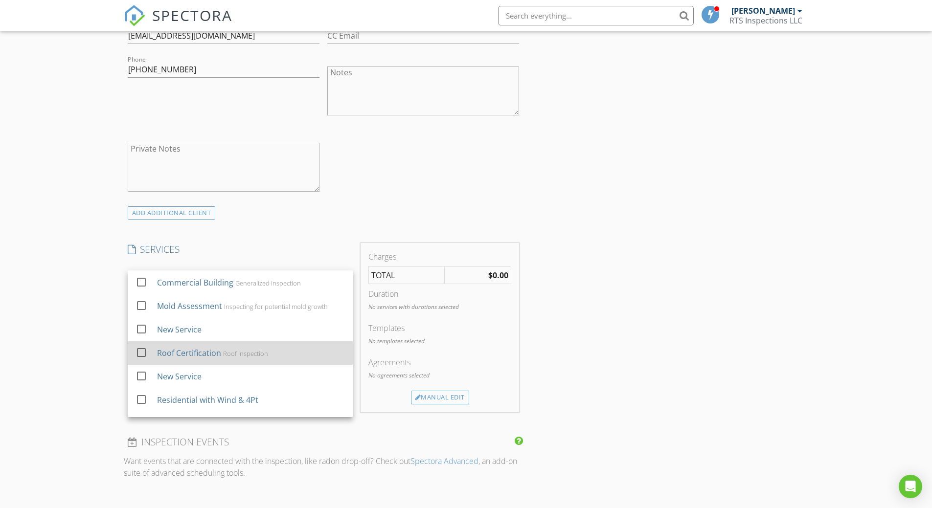
scroll to position [88, 0]
click at [275, 360] on div "Roof Certification Roof Inspection" at bounding box center [251, 352] width 188 height 20
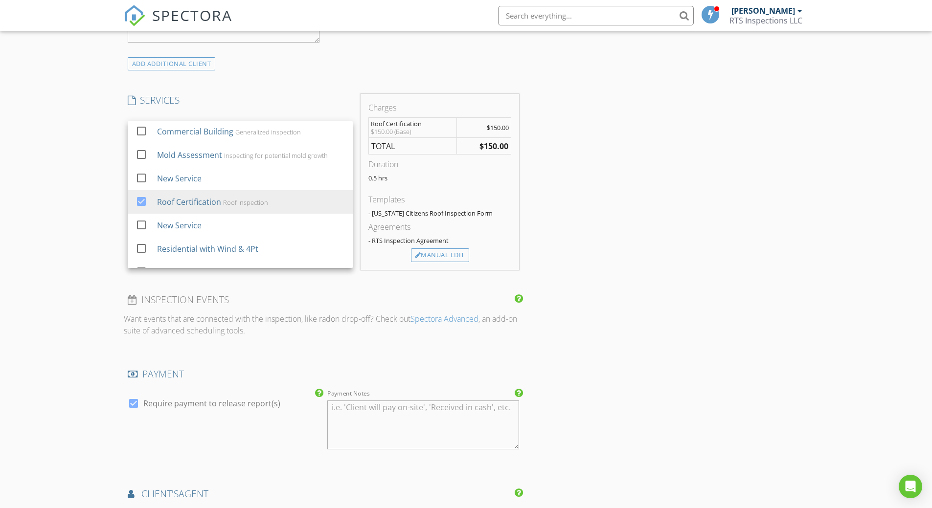
scroll to position [502, 0]
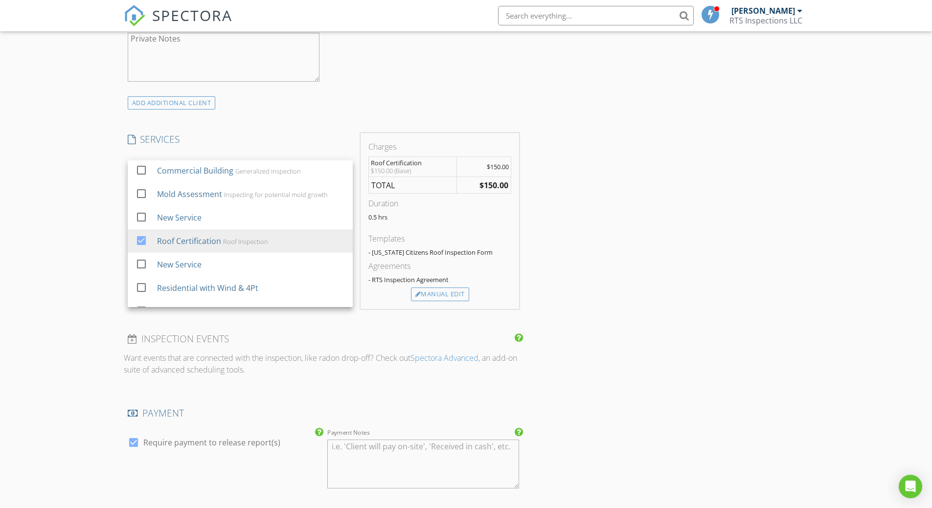
click at [605, 310] on div "INSPECTOR(S) check_box Michael Rizzuti PRIMARY Michael Rizzuti arrow_drop_down …" at bounding box center [466, 317] width 685 height 1411
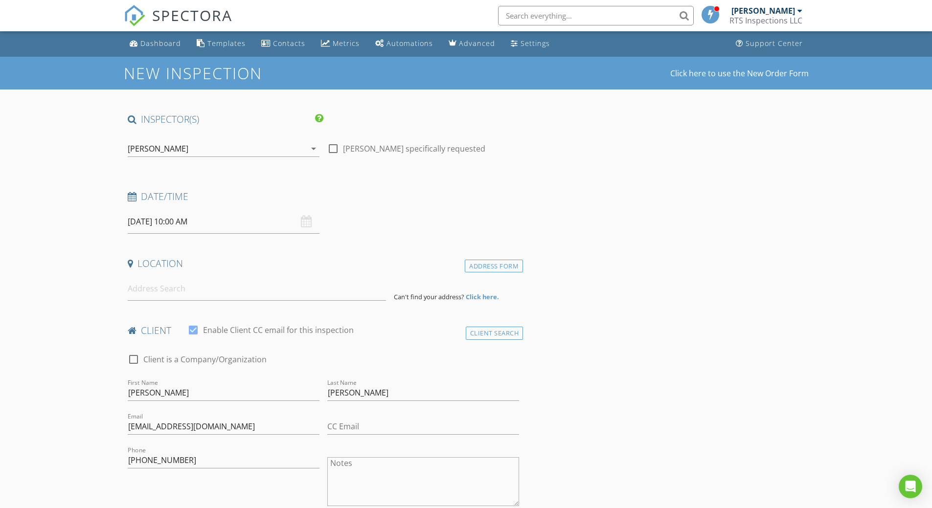
scroll to position [0, 0]
click at [177, 289] on input at bounding box center [257, 289] width 258 height 24
click at [137, 290] on input at bounding box center [257, 289] width 258 height 24
paste input "5872 NW 120th Ave, Coral Springs, FL 33076"
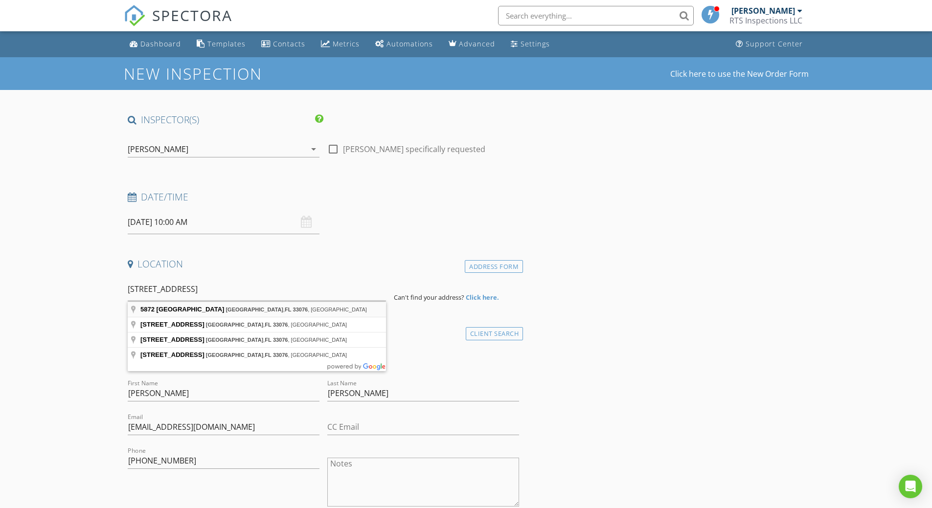
type input "5872 NW 120th Ave, Coral Springs, FL 33076, USA"
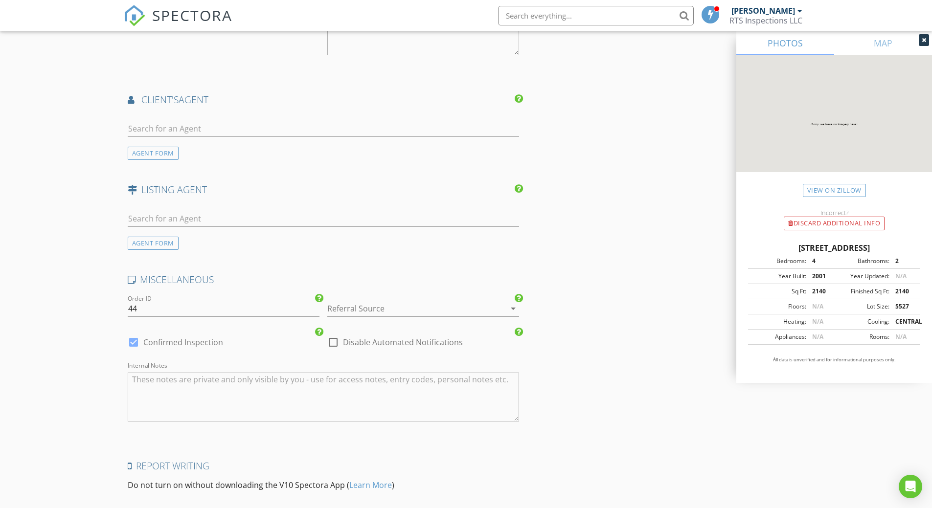
scroll to position [1240, 0]
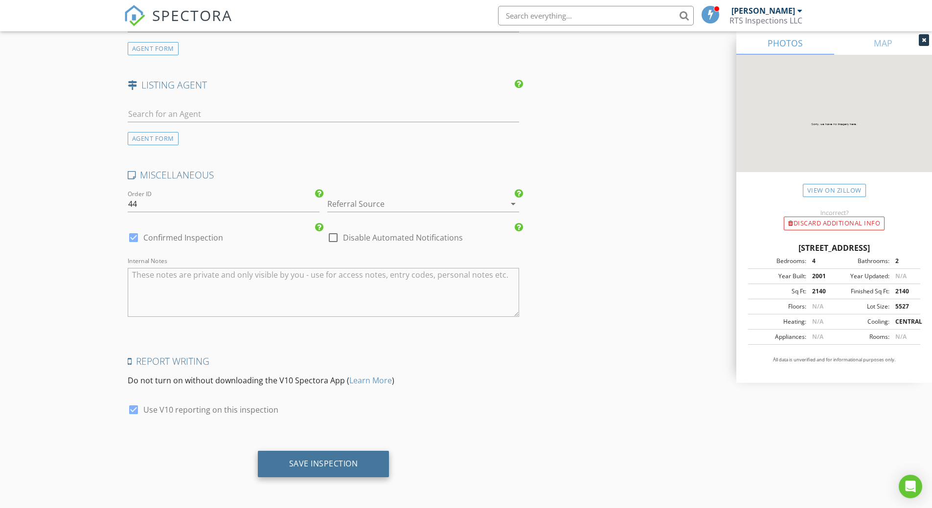
click at [318, 461] on div "Save Inspection" at bounding box center [323, 464] width 69 height 10
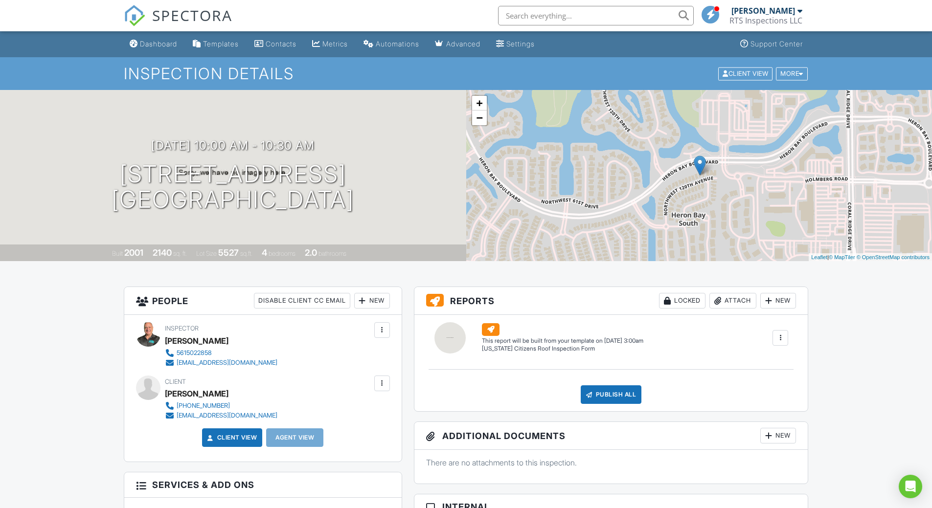
click at [783, 339] on div at bounding box center [781, 338] width 10 height 10
click at [779, 369] on div "Build Now" at bounding box center [760, 366] width 47 height 12
click at [496, 345] on link "Edit" at bounding box center [493, 349] width 22 height 10
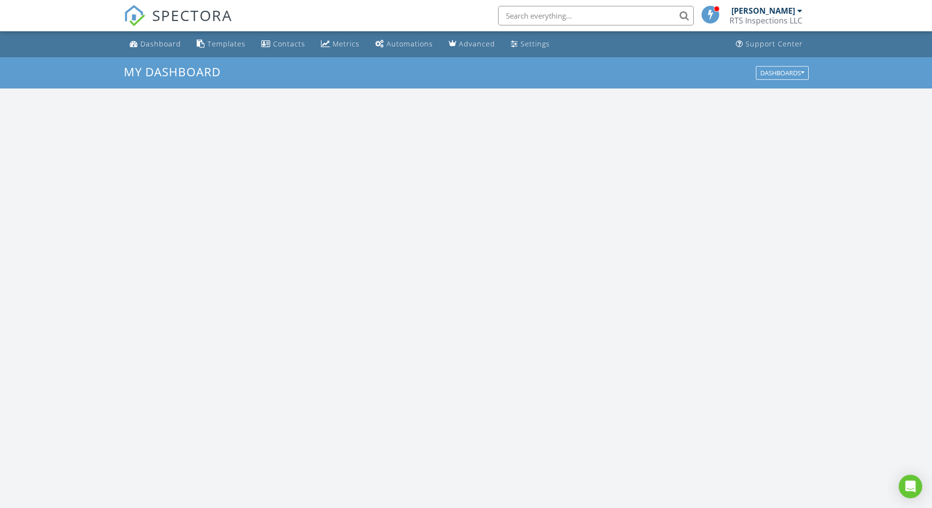
scroll to position [906, 947]
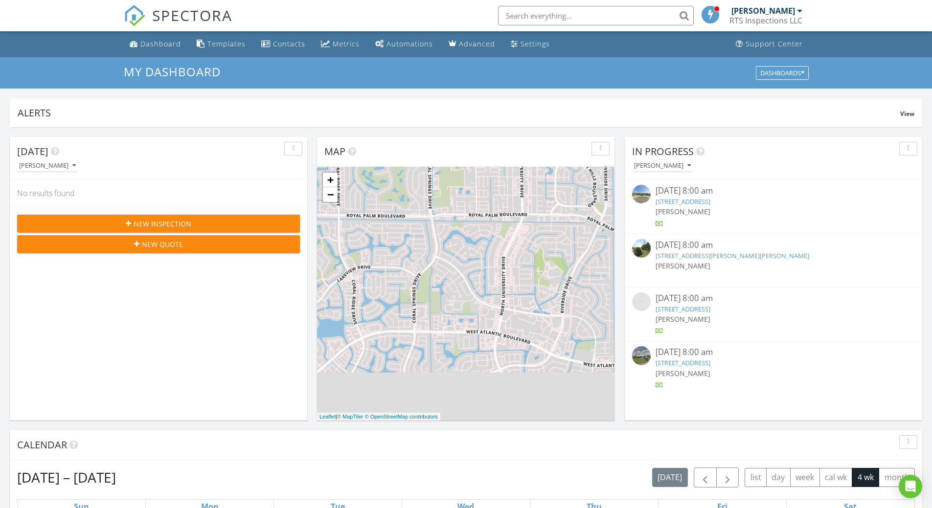
click at [803, 13] on link "[PERSON_NAME] RTS Inspections LLC" at bounding box center [767, 15] width 75 height 31
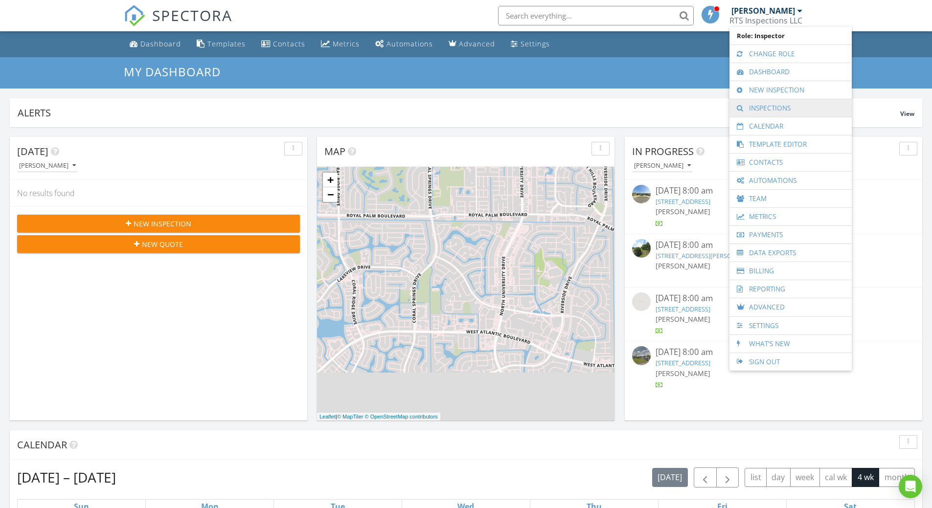
click at [779, 109] on link "Inspections" at bounding box center [791, 108] width 113 height 18
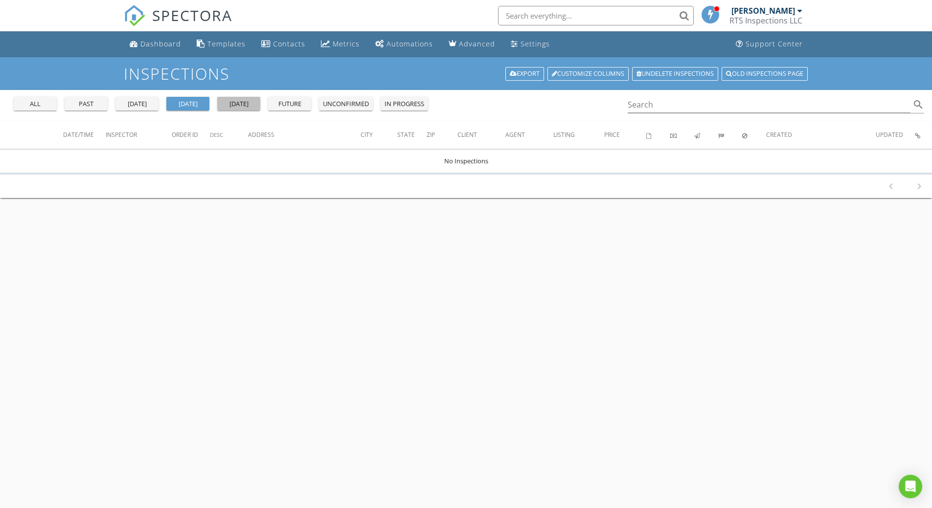
click at [255, 105] on div "[DATE]" at bounding box center [238, 104] width 35 height 10
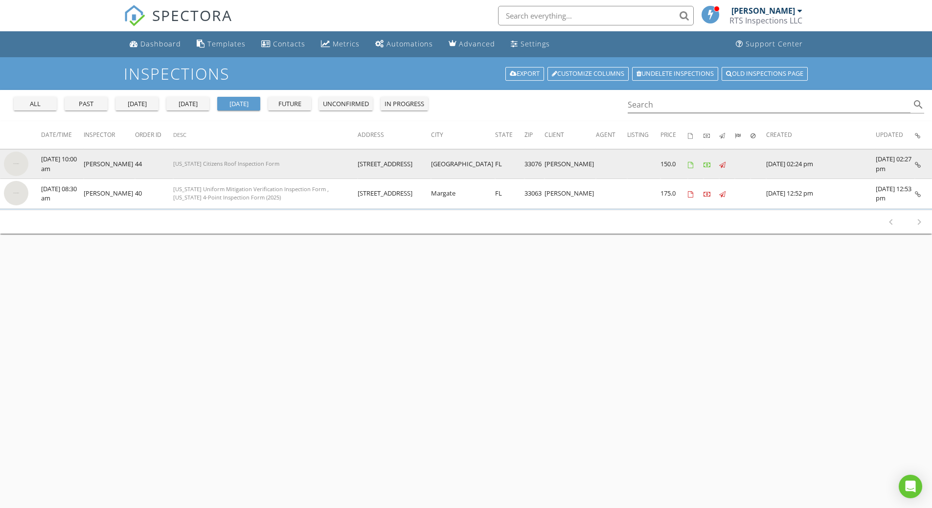
click at [39, 163] on td at bounding box center [20, 164] width 41 height 30
click at [17, 159] on img at bounding box center [16, 164] width 24 height 24
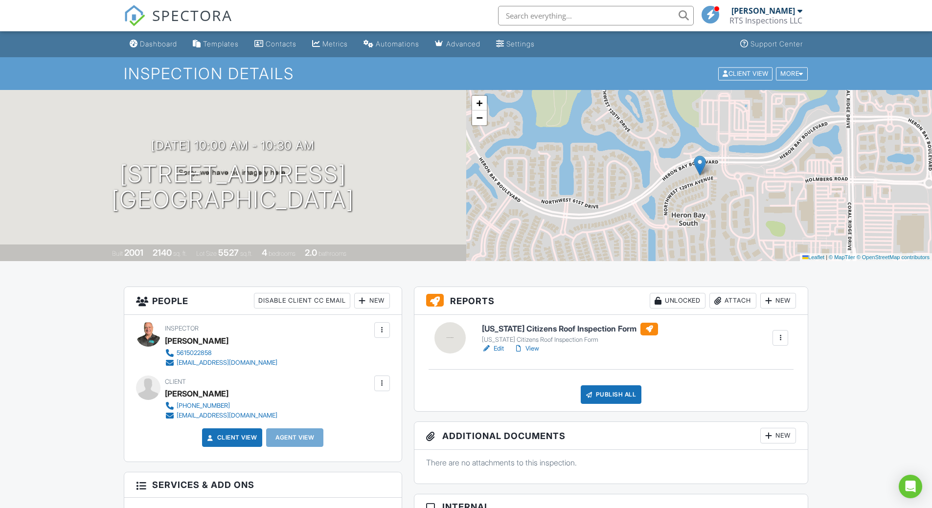
click at [494, 347] on link "Edit" at bounding box center [493, 349] width 22 height 10
